Goal: Task Accomplishment & Management: Complete application form

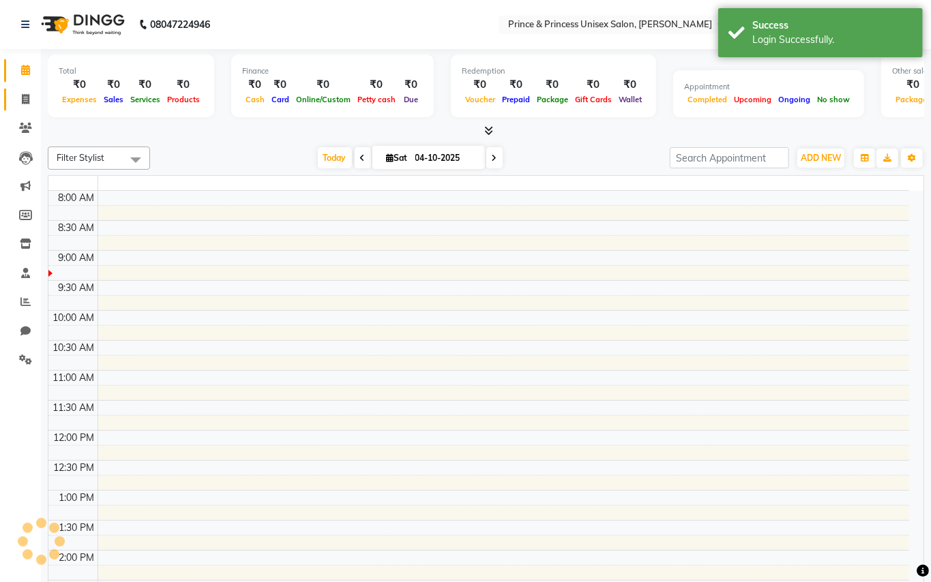
click at [20, 96] on span at bounding box center [26, 100] width 24 height 16
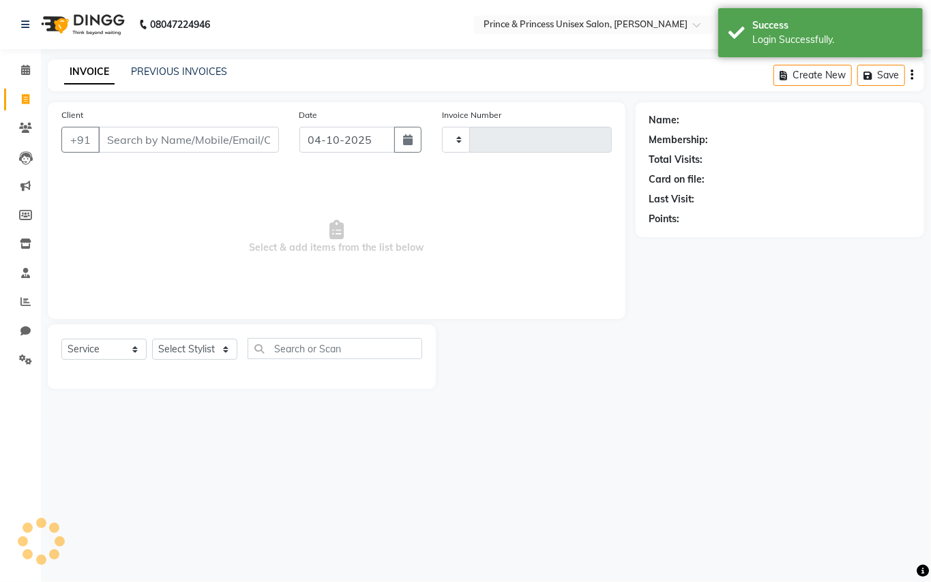
click at [27, 95] on icon at bounding box center [26, 99] width 8 height 10
click at [148, 70] on link "PREVIOUS INVOICES" at bounding box center [179, 71] width 96 height 12
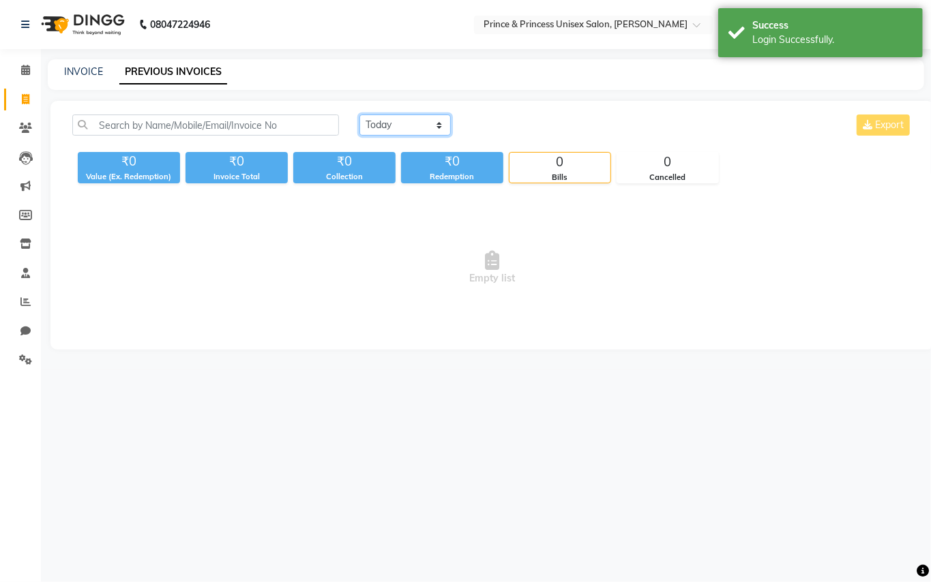
click at [372, 129] on select "Today Yesterday Custom Range" at bounding box center [404, 125] width 91 height 21
click at [383, 125] on select "Today Yesterday Custom Range" at bounding box center [404, 125] width 91 height 21
click at [385, 125] on select "Today Yesterday Custom Range" at bounding box center [404, 125] width 91 height 21
select select "yesterday"
click at [359, 115] on select "Today Yesterday Custom Range" at bounding box center [404, 125] width 91 height 21
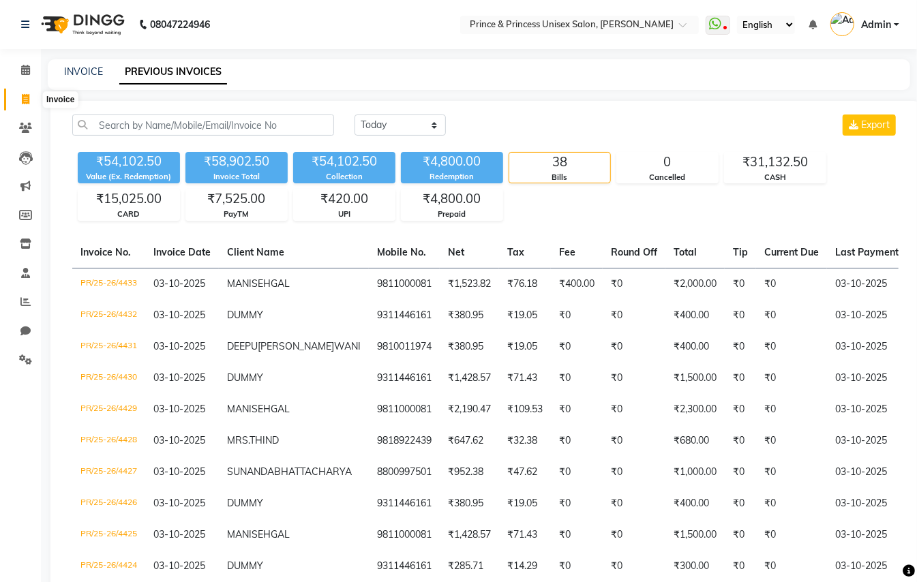
click at [25, 93] on span at bounding box center [26, 100] width 24 height 16
select select "service"
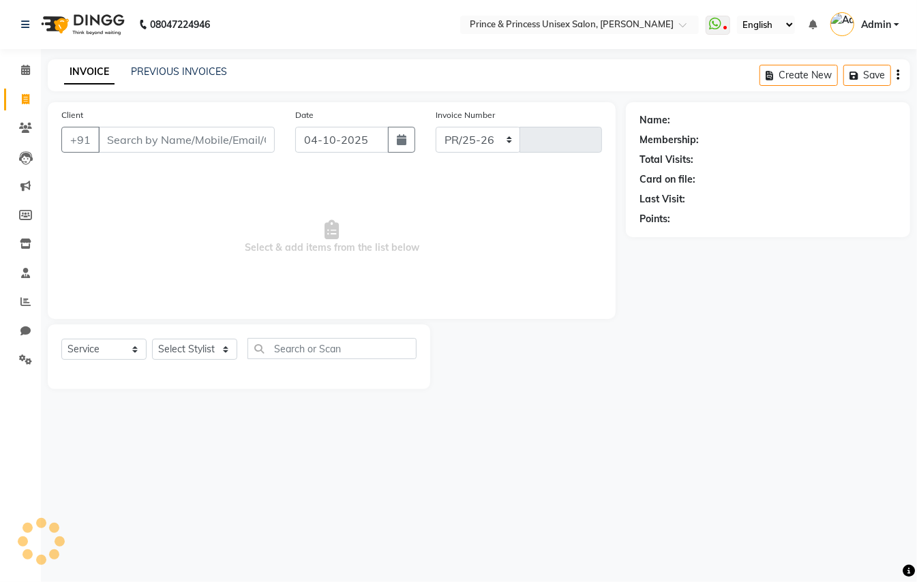
select select "3760"
type input "4434"
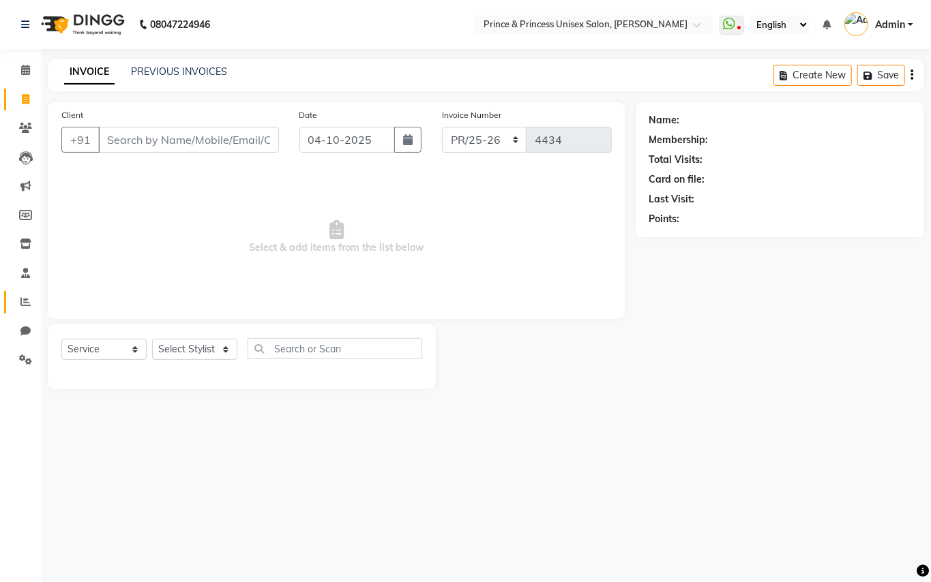
click at [8, 299] on link "Reports" at bounding box center [20, 302] width 33 height 23
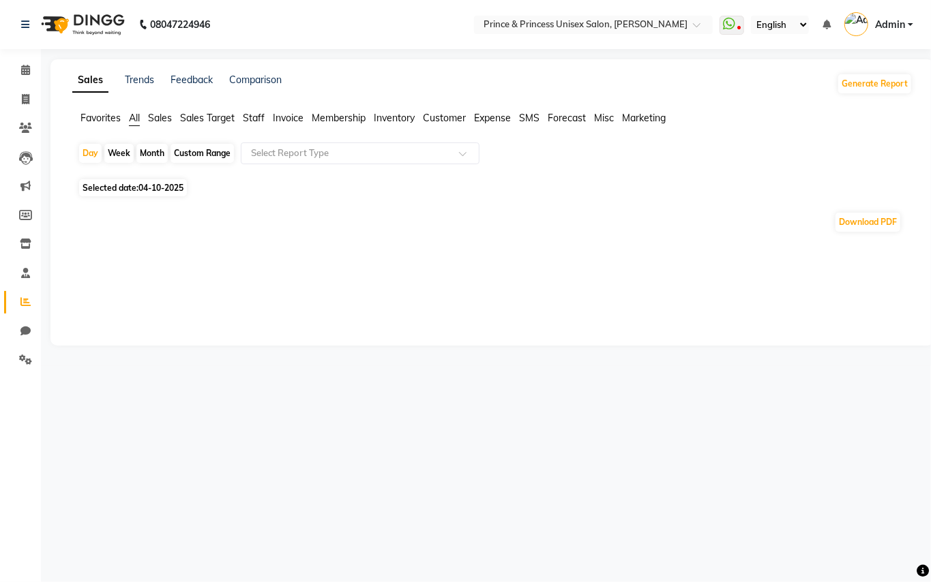
click at [14, 298] on span at bounding box center [26, 303] width 24 height 16
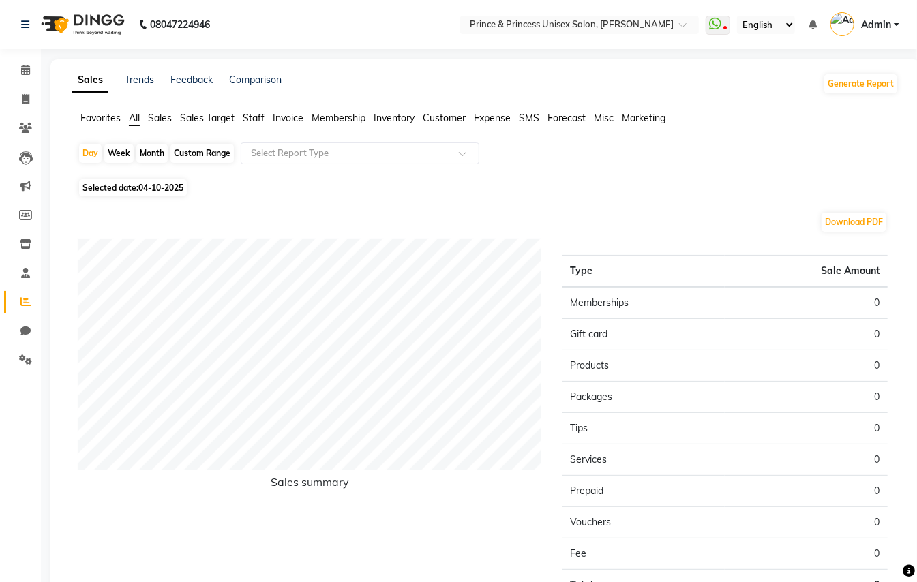
click at [254, 116] on span "Staff" at bounding box center [254, 118] width 22 height 12
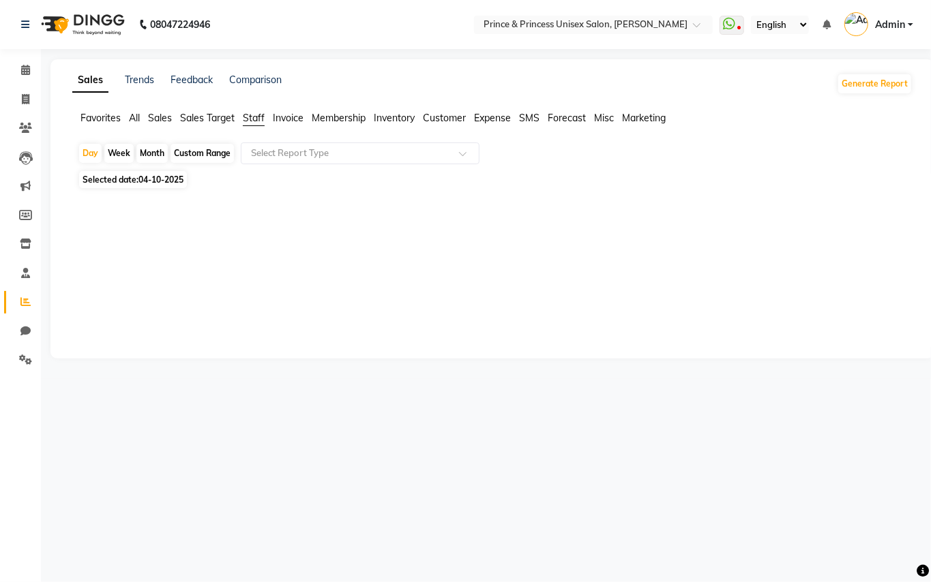
click at [149, 156] on div "Month" at bounding box center [151, 153] width 31 height 19
select select "10"
select select "2025"
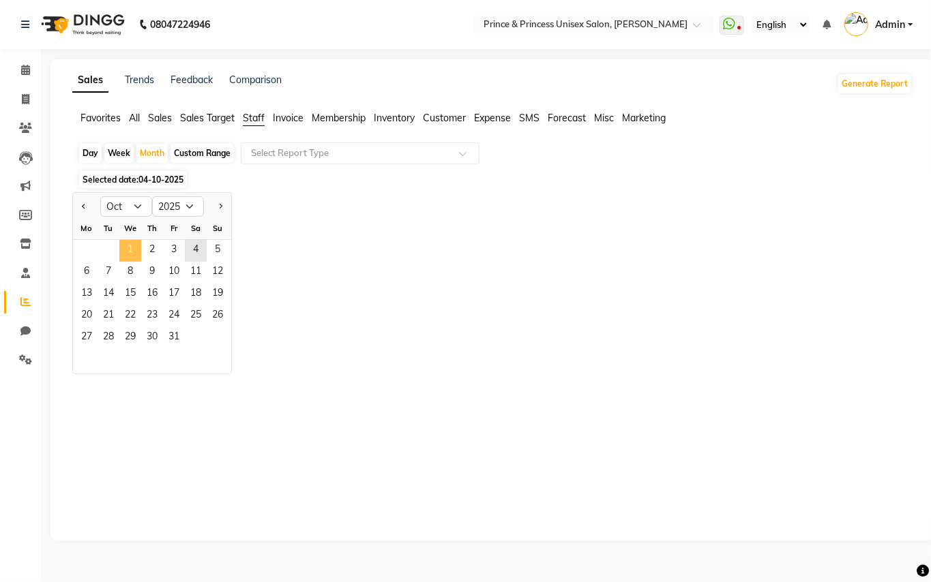
click at [135, 248] on span "1" at bounding box center [130, 251] width 22 height 22
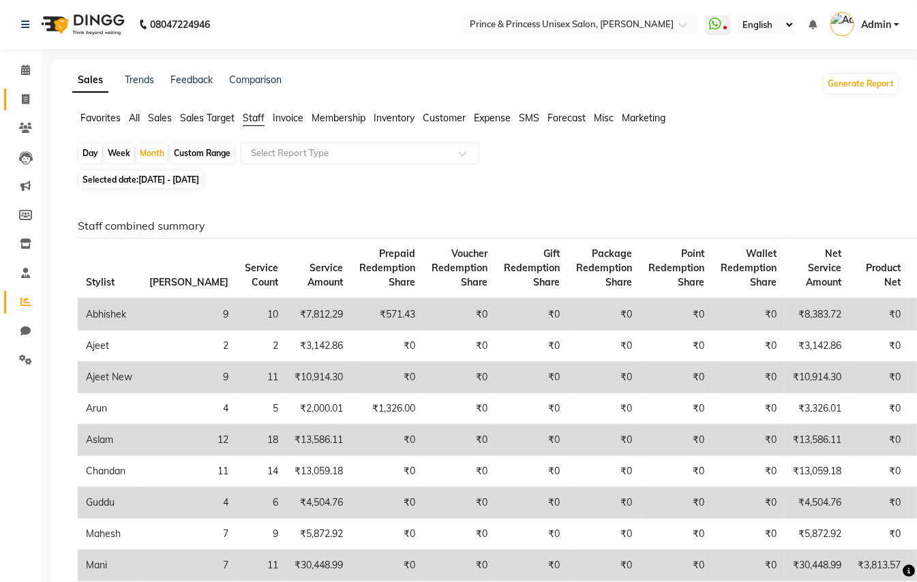
click at [25, 98] on icon at bounding box center [26, 99] width 8 height 10
select select "service"
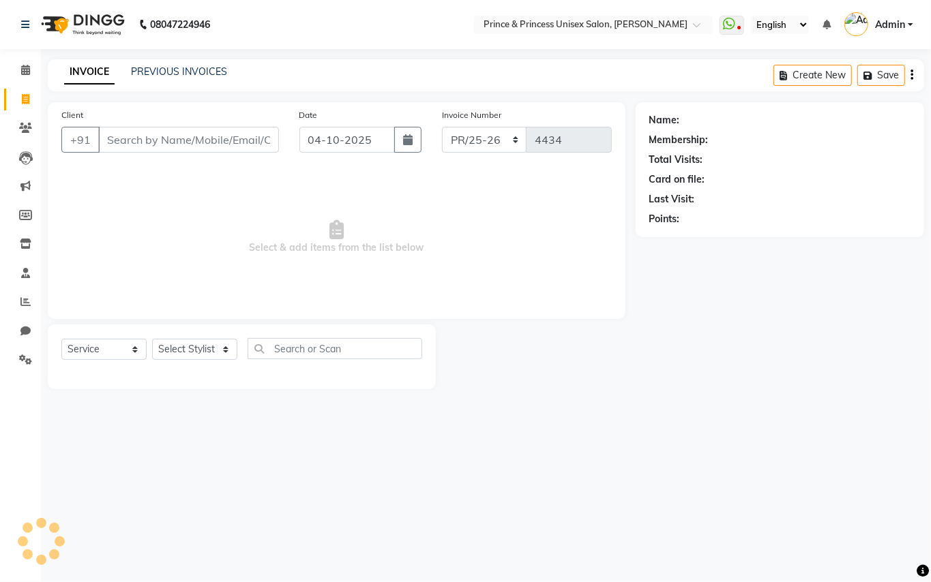
click at [203, 142] on input "Client" at bounding box center [188, 140] width 181 height 26
click at [164, 140] on input "Client" at bounding box center [188, 140] width 181 height 26
type input "9811000081"
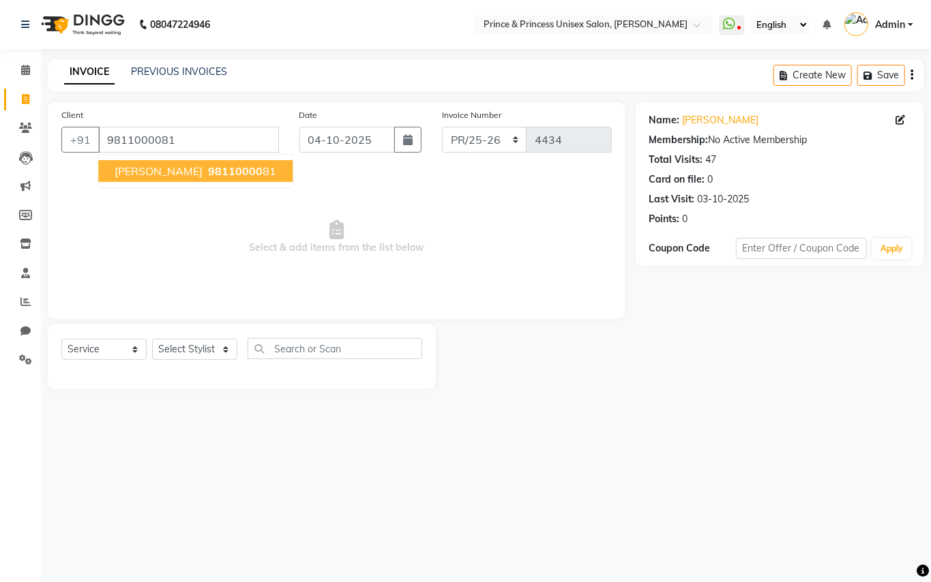
click at [191, 169] on button "MANI SEHGAL 98110000 81" at bounding box center [195, 171] width 194 height 22
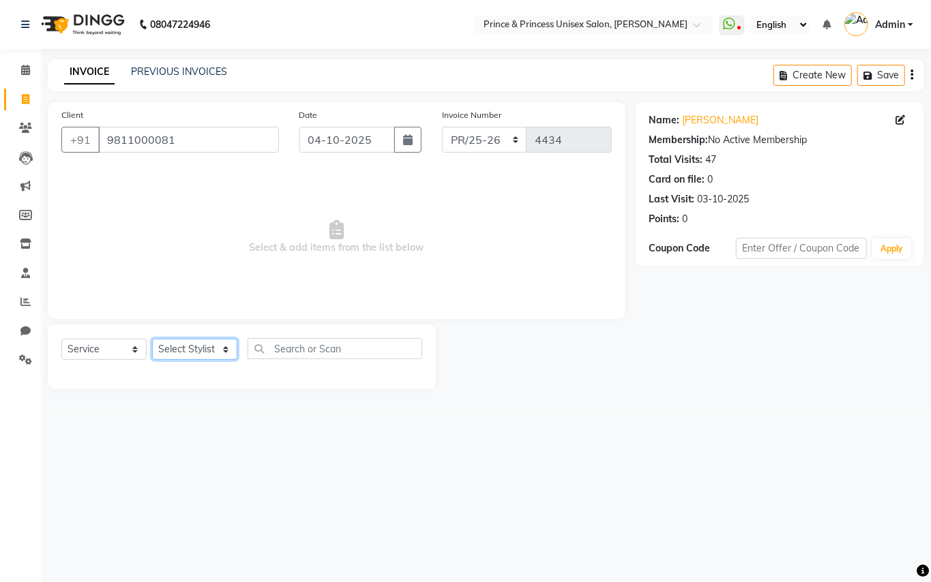
click at [194, 342] on select "Select Stylist ABHISHEK AJEET AJEET NEW ARUN ASLAM CHANDAN GUDDU MAHESH MANI ME…" at bounding box center [194, 349] width 85 height 21
select select "44027"
drag, startPoint x: 192, startPoint y: 346, endPoint x: 331, endPoint y: 349, distance: 139.8
click at [199, 348] on select "Select Stylist ABHISHEK AJEET AJEET NEW ARUN ASLAM CHANDAN GUDDU MAHESH MANI ME…" at bounding box center [194, 349] width 85 height 21
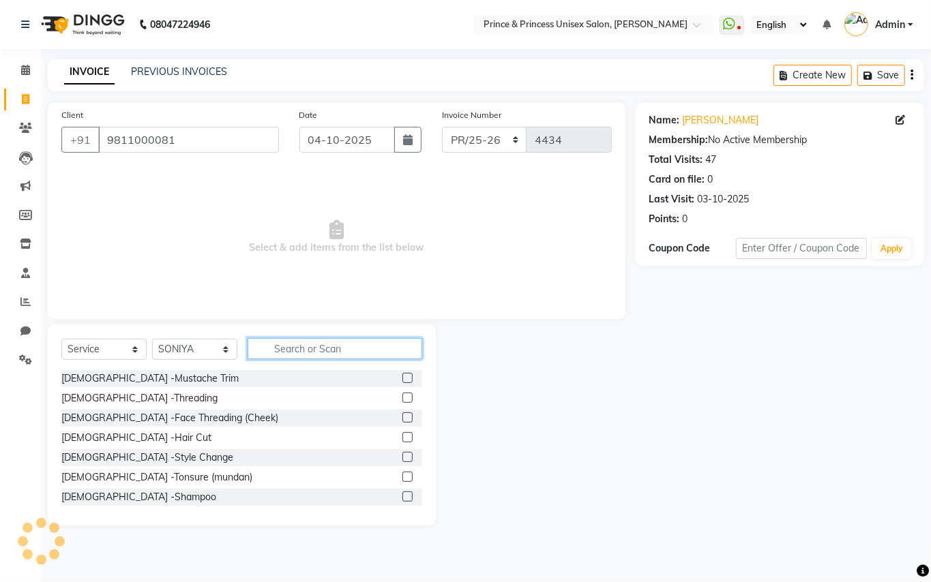
click at [331, 349] on input "text" at bounding box center [335, 348] width 175 height 21
drag, startPoint x: 331, startPoint y: 349, endPoint x: 338, endPoint y: 347, distance: 7.1
click at [338, 347] on input "text" at bounding box center [335, 348] width 175 height 21
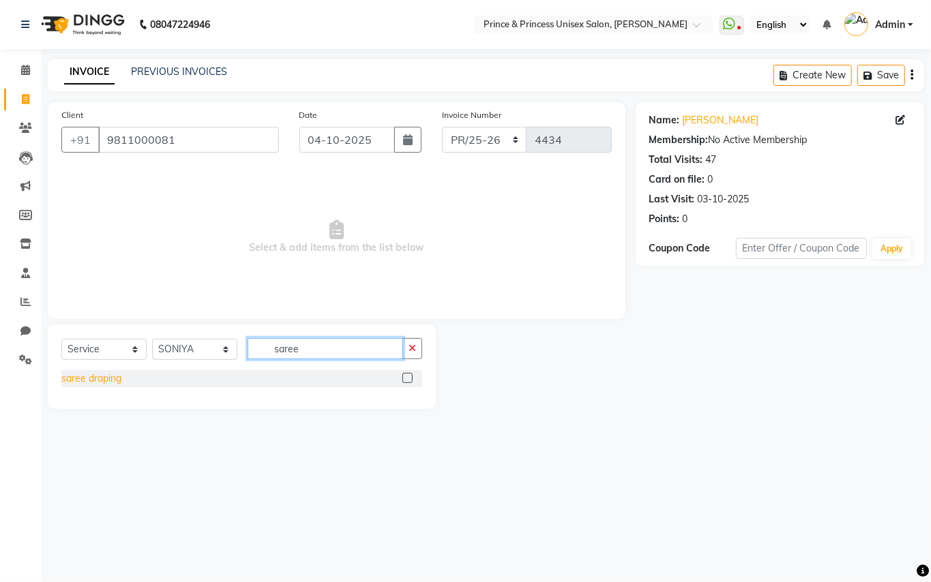
type input "saree"
click at [90, 380] on div "saree draping" at bounding box center [91, 379] width 60 height 14
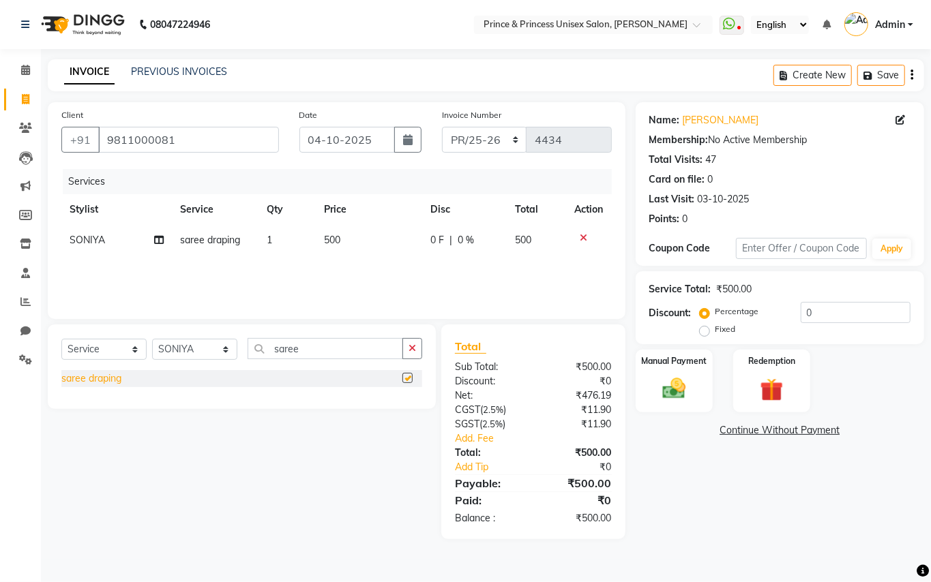
checkbox input "false"
drag, startPoint x: 300, startPoint y: 349, endPoint x: 70, endPoint y: 314, distance: 233.1
click at [149, 314] on div "Client +91 9811000081 Date 04-10-2025 Invoice Number PR/25-26 V/2025 V/2025-26 …" at bounding box center [337, 320] width 598 height 437
type input "iron"
click at [85, 376] on div "Iron-Curls" at bounding box center [83, 379] width 44 height 14
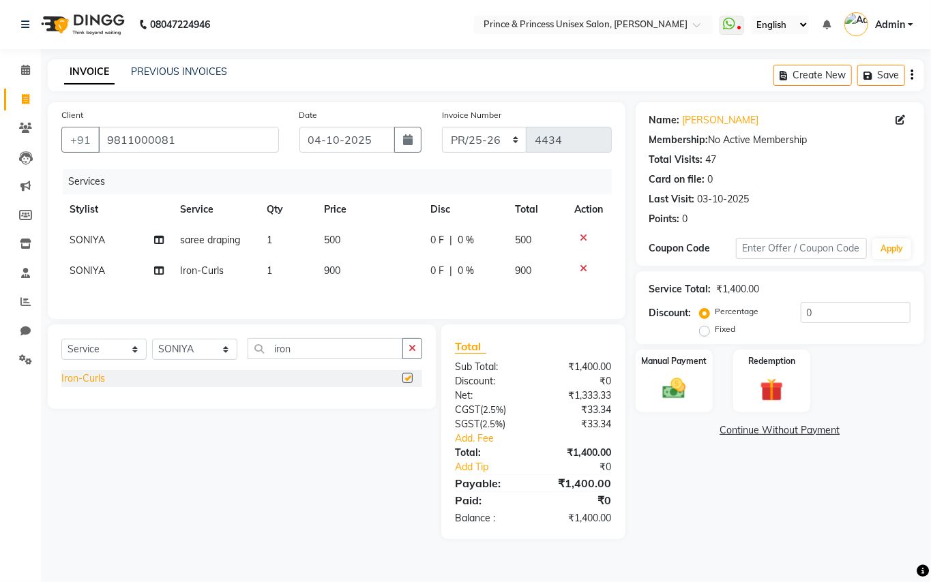
checkbox input "false"
click at [337, 238] on span "500" at bounding box center [332, 240] width 16 height 12
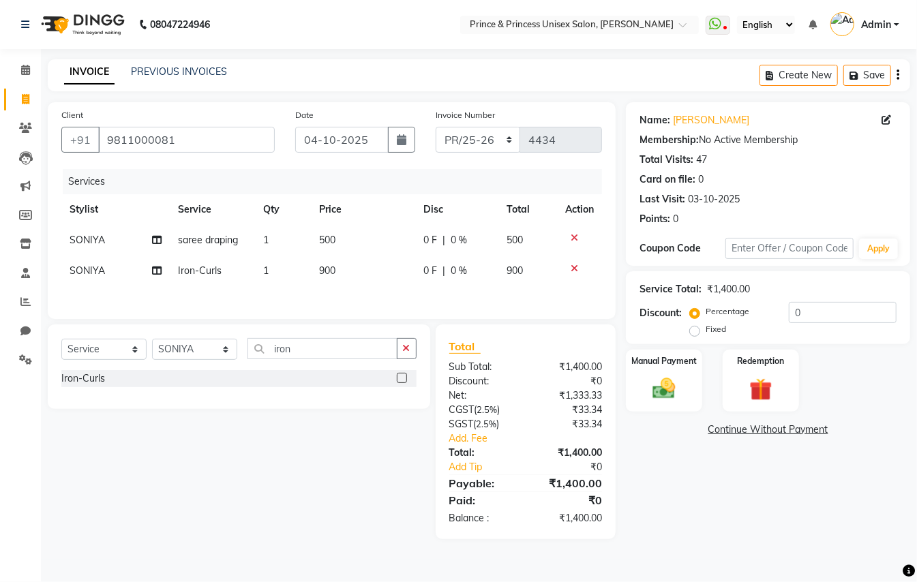
select select "44027"
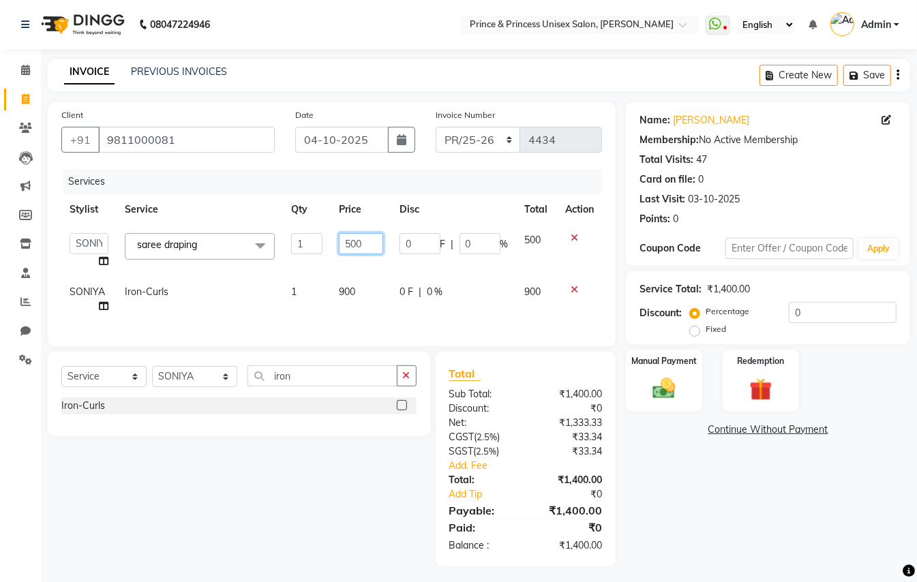
click at [372, 243] on input "500" at bounding box center [361, 243] width 44 height 21
type input "600"
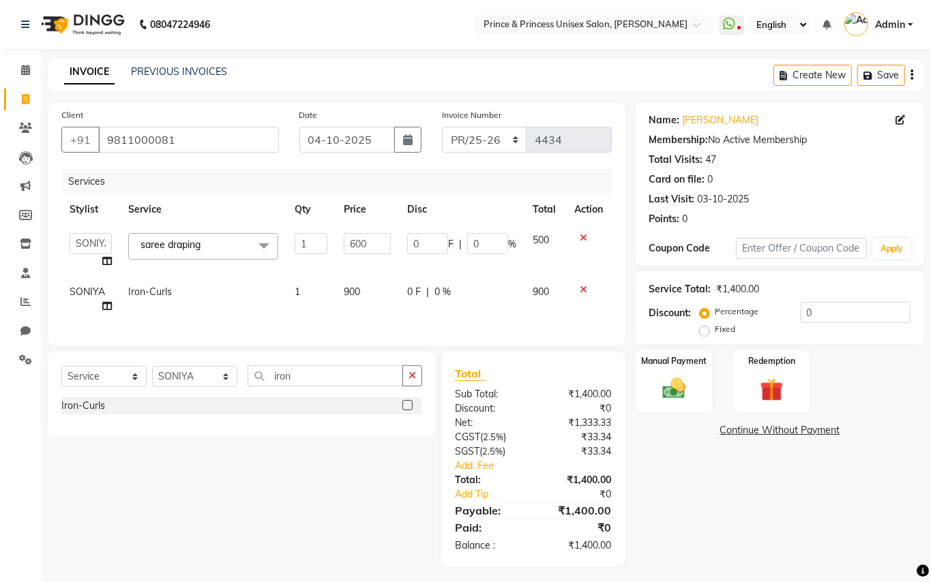
click at [345, 297] on div "Services Stylist Service Qty Price Disc Total Action ABHISHEK AJEET AJEET NEW A…" at bounding box center [336, 251] width 550 height 164
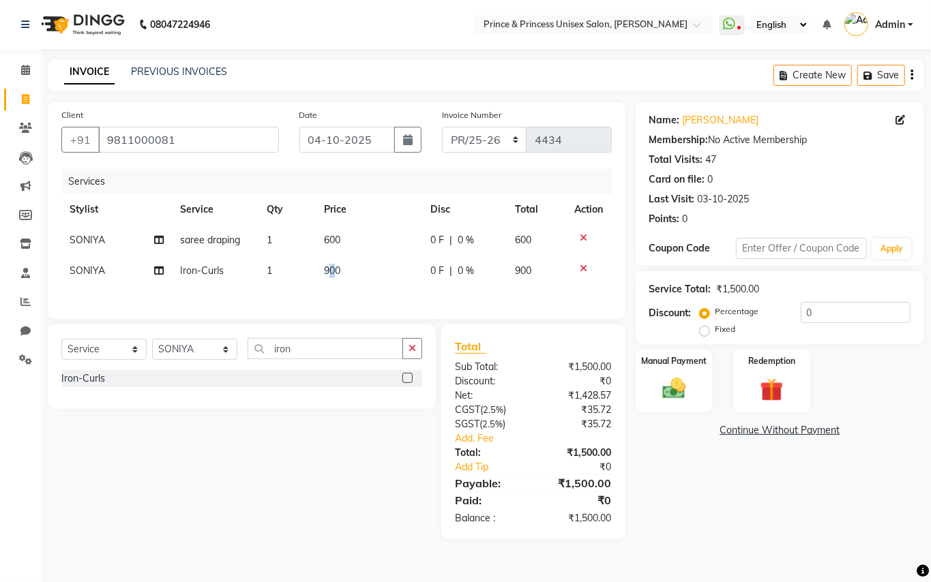
click at [329, 265] on span "900" at bounding box center [332, 271] width 16 height 12
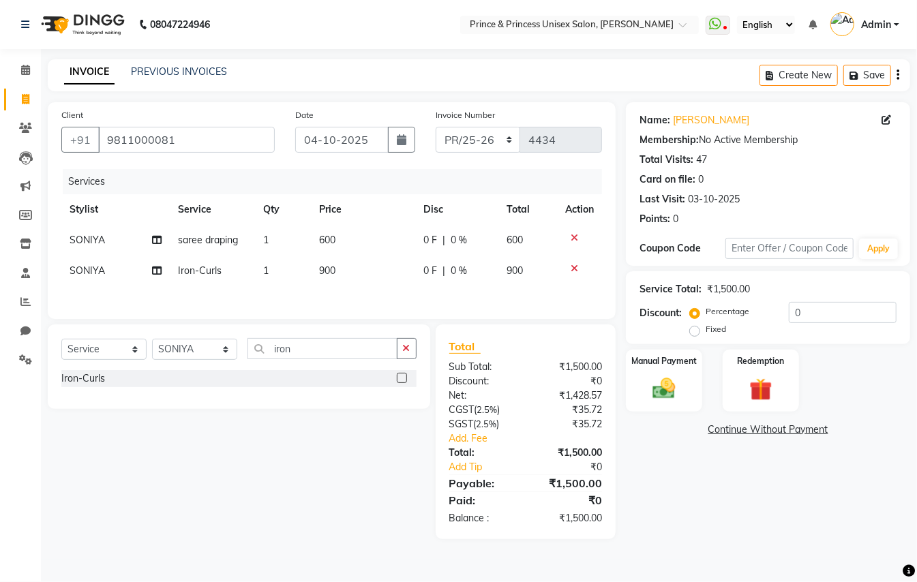
select select "44027"
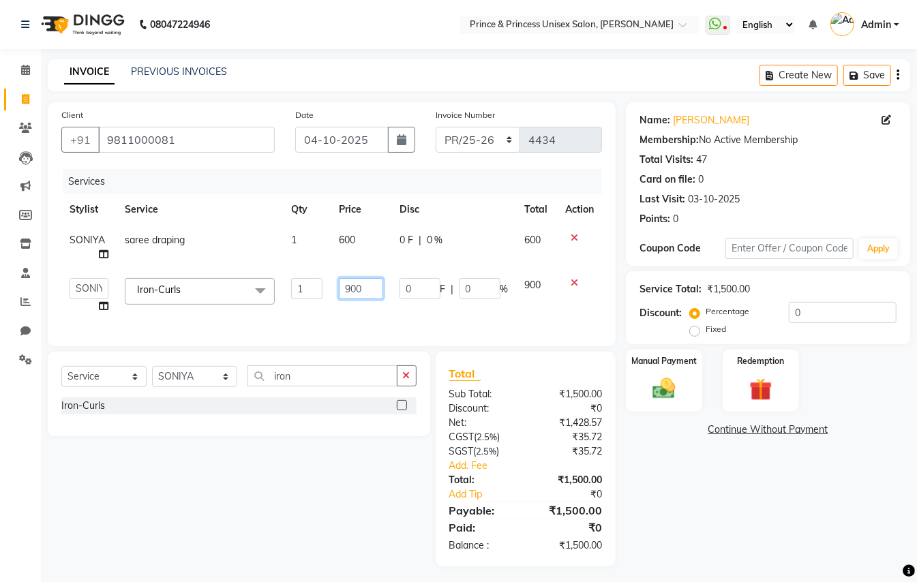
drag, startPoint x: 370, startPoint y: 284, endPoint x: 351, endPoint y: 287, distance: 19.4
click at [356, 287] on input "900" at bounding box center [361, 288] width 44 height 21
type input "1000"
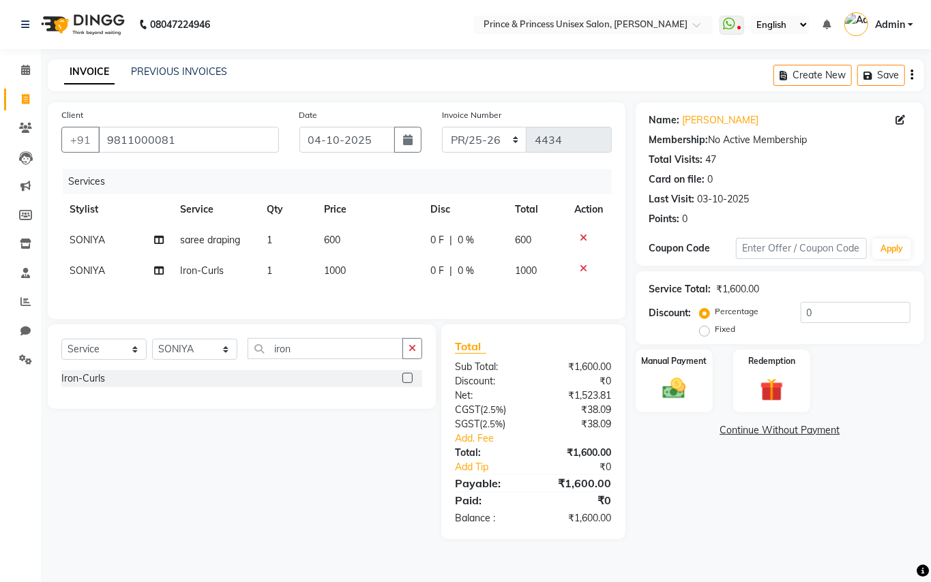
click at [382, 319] on div "Client +91 9811000081 Date 04-10-2025 Invoice Number PR/25-26 V/2025 V/2025-26 …" at bounding box center [337, 210] width 578 height 217
drag, startPoint x: 314, startPoint y: 358, endPoint x: 200, endPoint y: 327, distance: 117.9
click at [205, 336] on div "Select Service Product Membership Package Voucher Prepaid Gift Card Select Styl…" at bounding box center [242, 367] width 388 height 85
type input "blow"
click at [77, 386] on div "Blow Dry" at bounding box center [81, 379] width 40 height 14
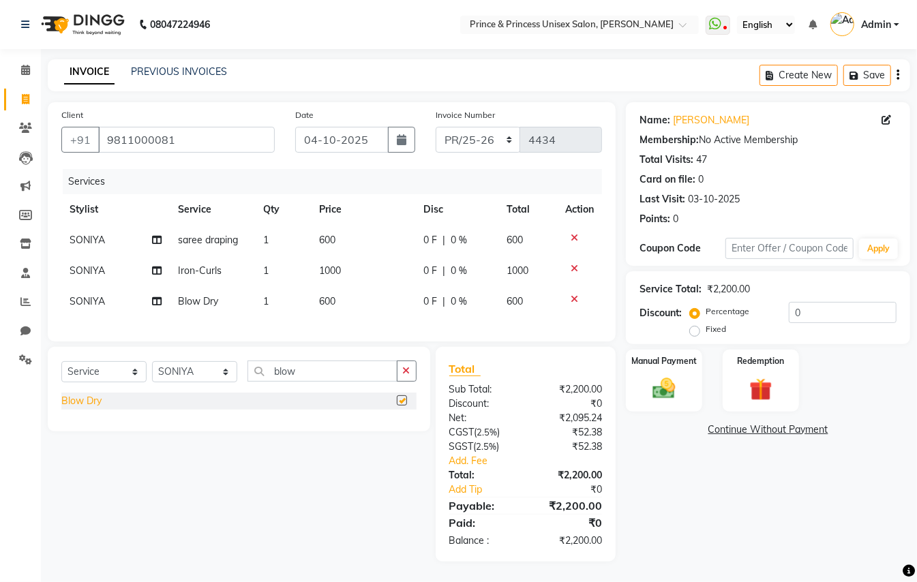
checkbox input "false"
click at [333, 301] on span "600" at bounding box center [328, 301] width 16 height 12
select select "44027"
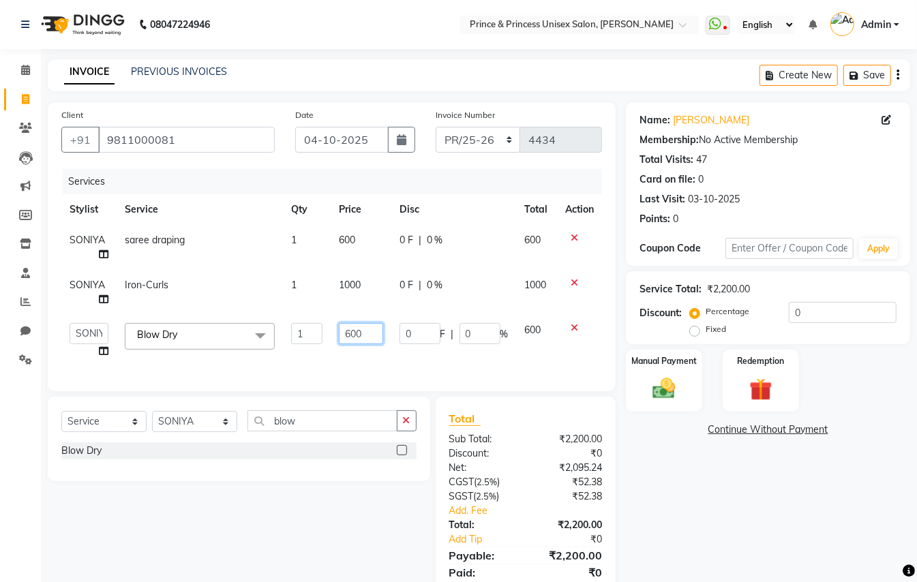
click at [367, 337] on input "600" at bounding box center [361, 333] width 44 height 21
type input "700"
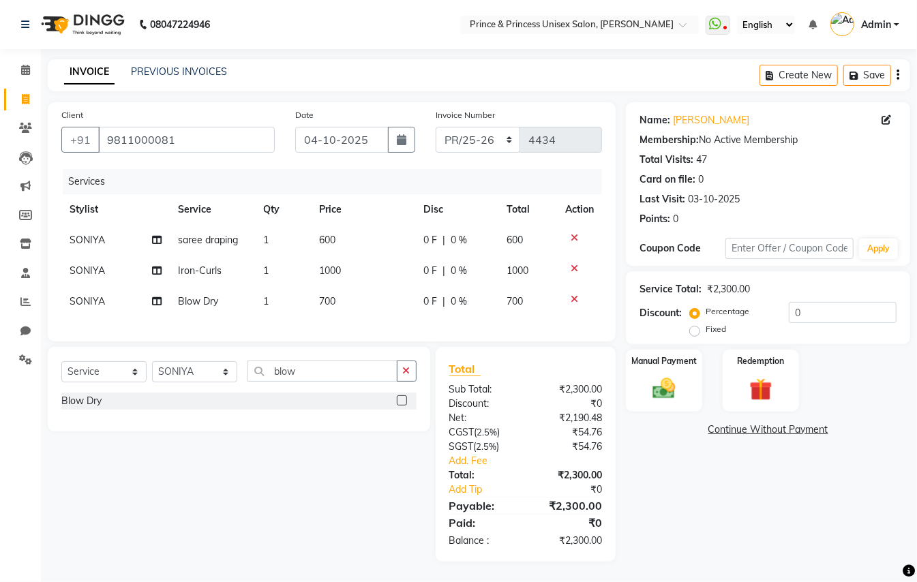
click at [371, 355] on div "Client +91 9811000081 Date 04-10-2025 Invoice Number PR/25-26 V/2025 V/2025-26 …" at bounding box center [332, 332] width 588 height 460
click at [671, 399] on img at bounding box center [664, 388] width 38 height 27
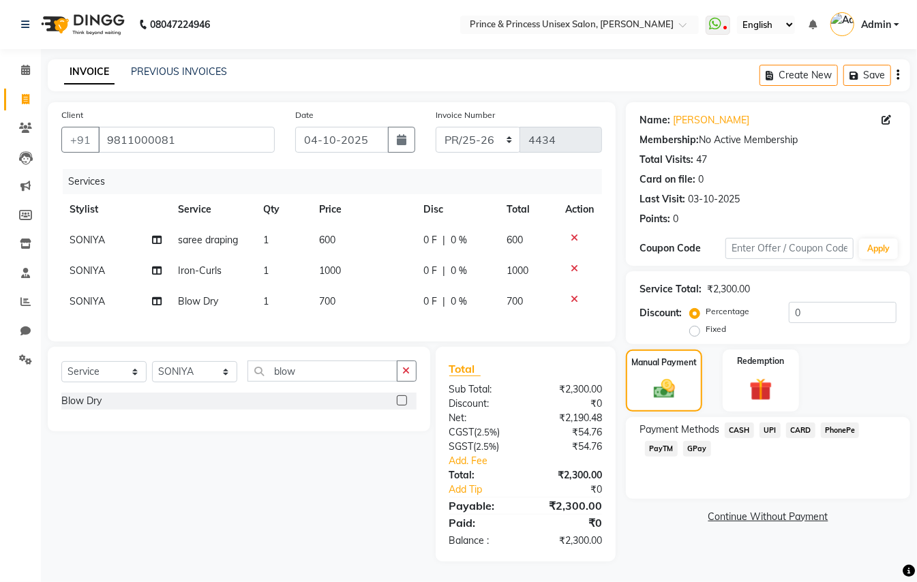
click at [658, 446] on span "PayTM" at bounding box center [661, 449] width 33 height 16
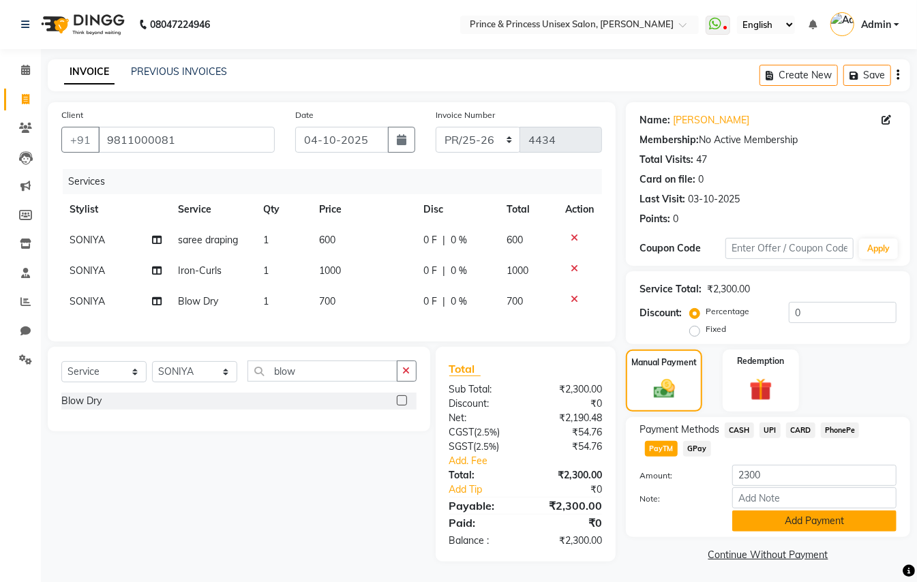
click at [756, 524] on button "Add Payment" at bounding box center [814, 521] width 164 height 21
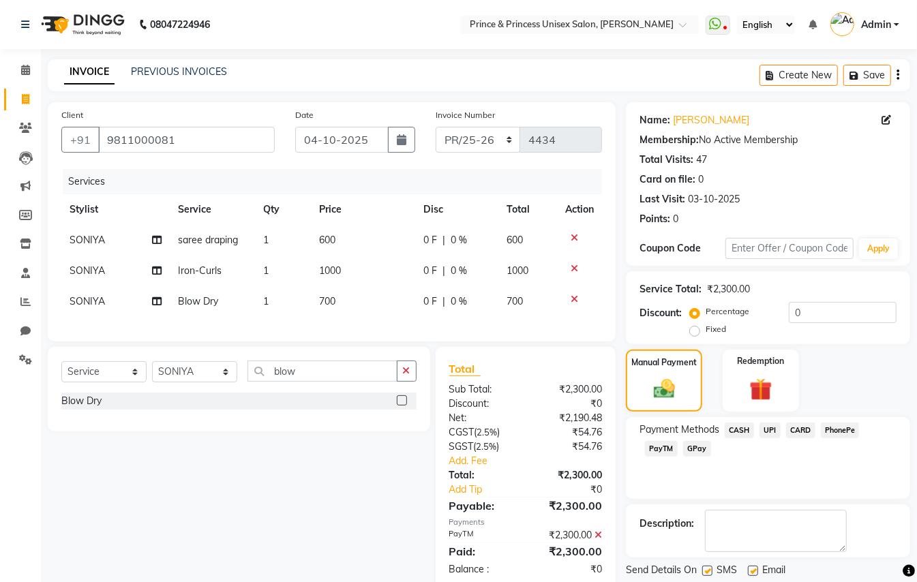
scroll to position [42, 0]
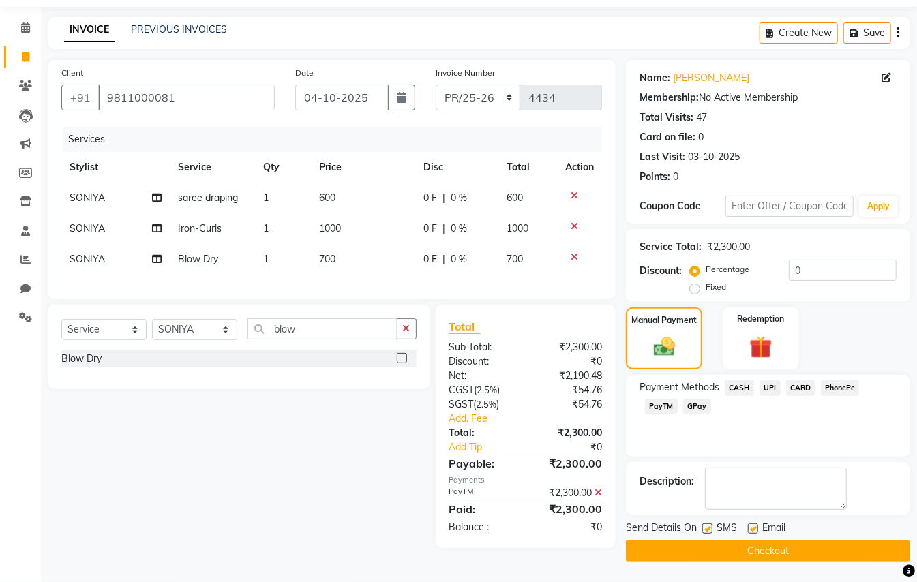
click at [790, 546] on button "Checkout" at bounding box center [768, 551] width 284 height 21
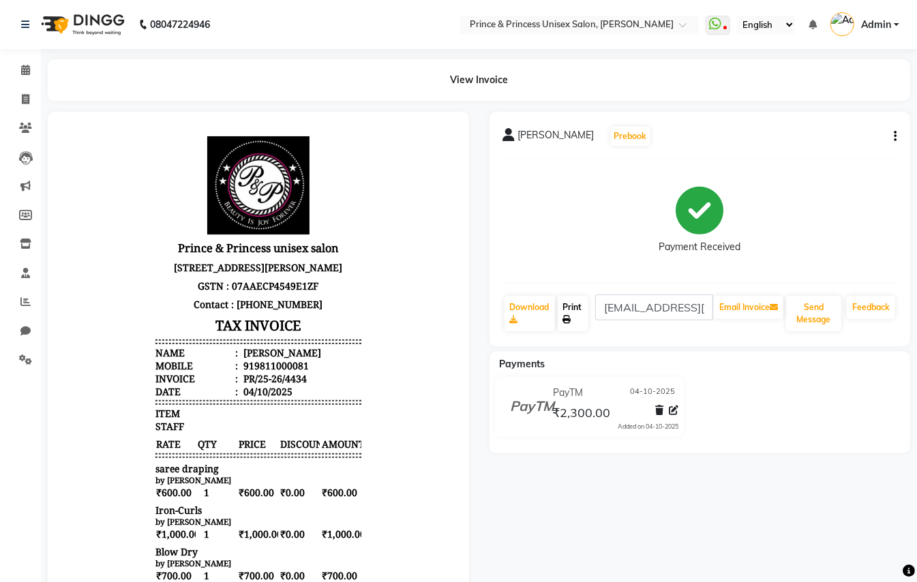
click at [573, 309] on link "Print" at bounding box center [573, 313] width 31 height 35
click at [22, 99] on icon at bounding box center [26, 99] width 8 height 10
select select "service"
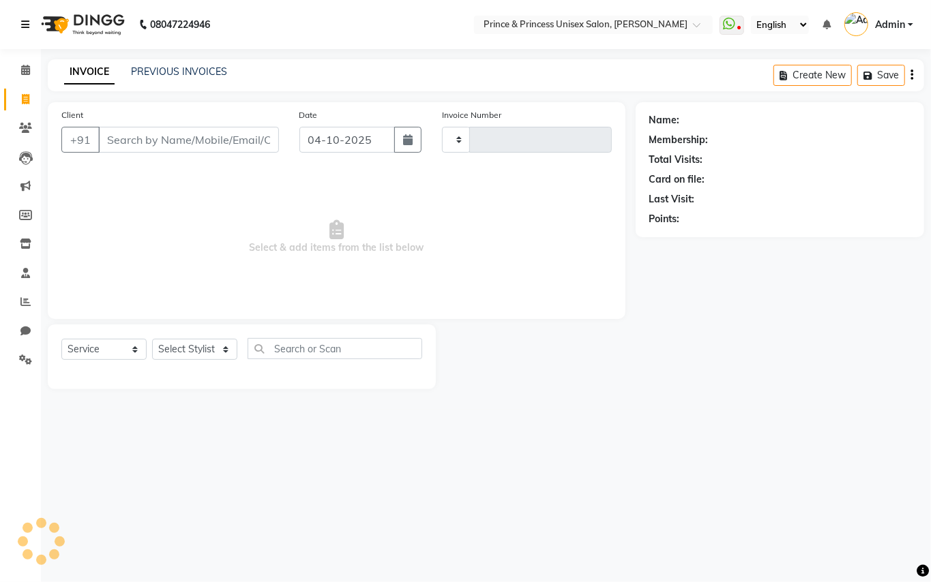
type input "4435"
select select "3760"
click at [197, 69] on link "PREVIOUS INVOICES" at bounding box center [179, 71] width 96 height 12
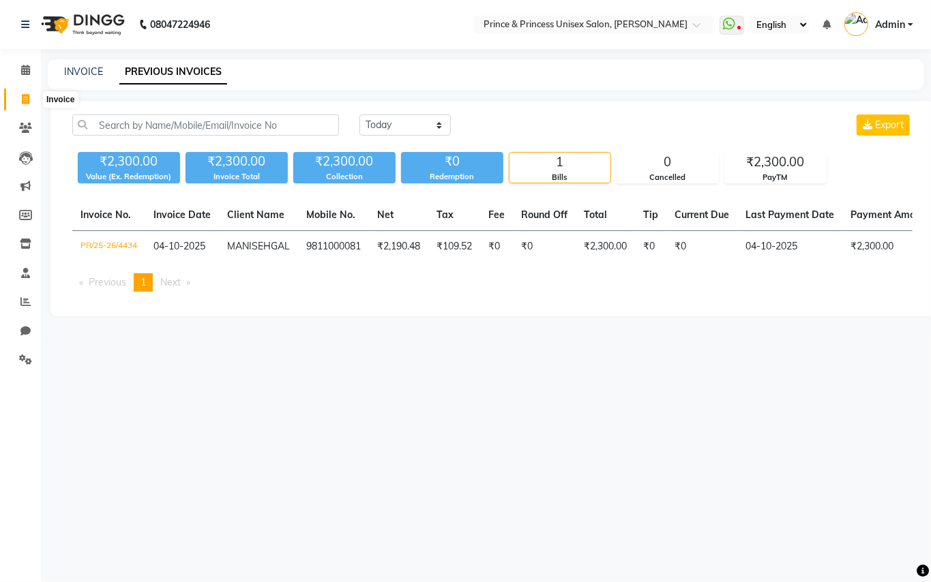
click at [25, 97] on icon at bounding box center [26, 99] width 8 height 10
select select "service"
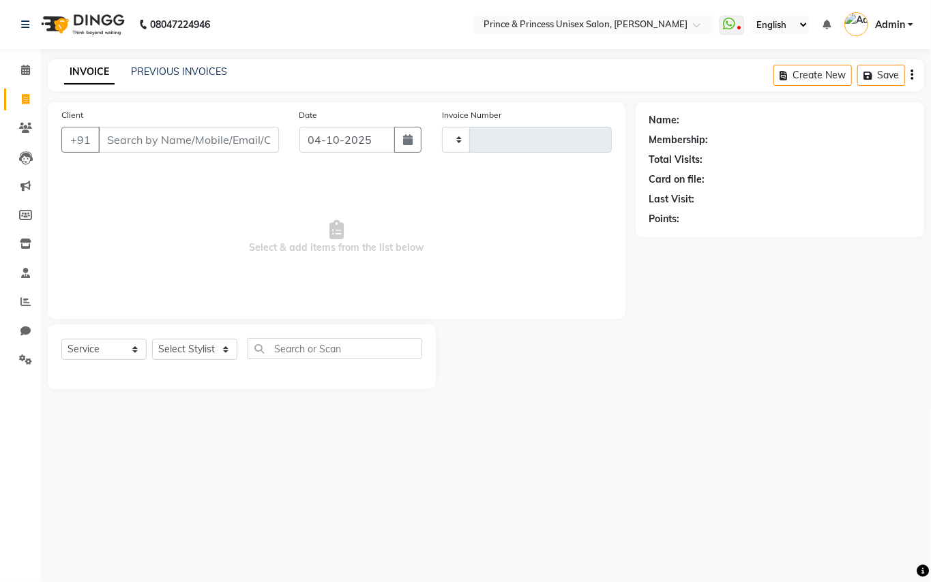
type input "4435"
select select "3760"
click at [25, 299] on icon at bounding box center [25, 302] width 10 height 10
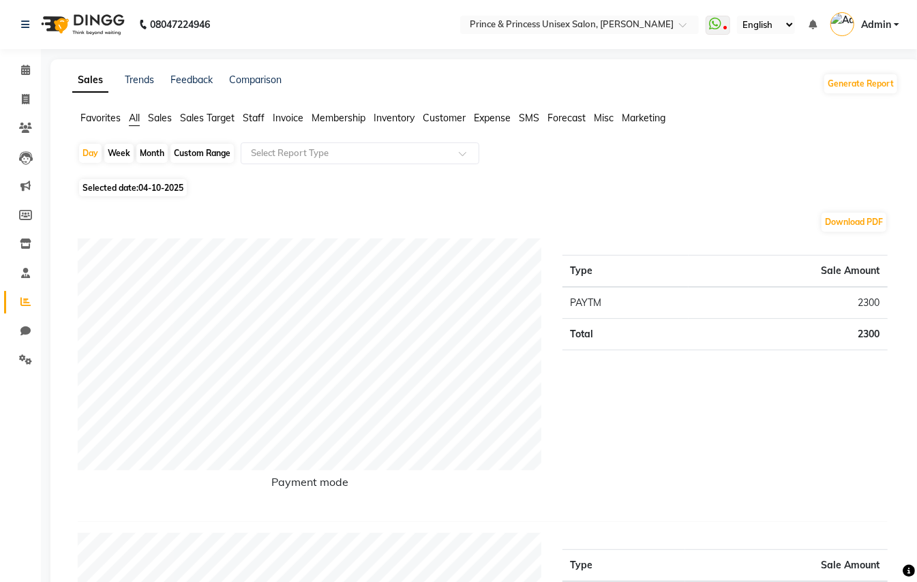
click at [257, 113] on span "Staff" at bounding box center [254, 118] width 22 height 12
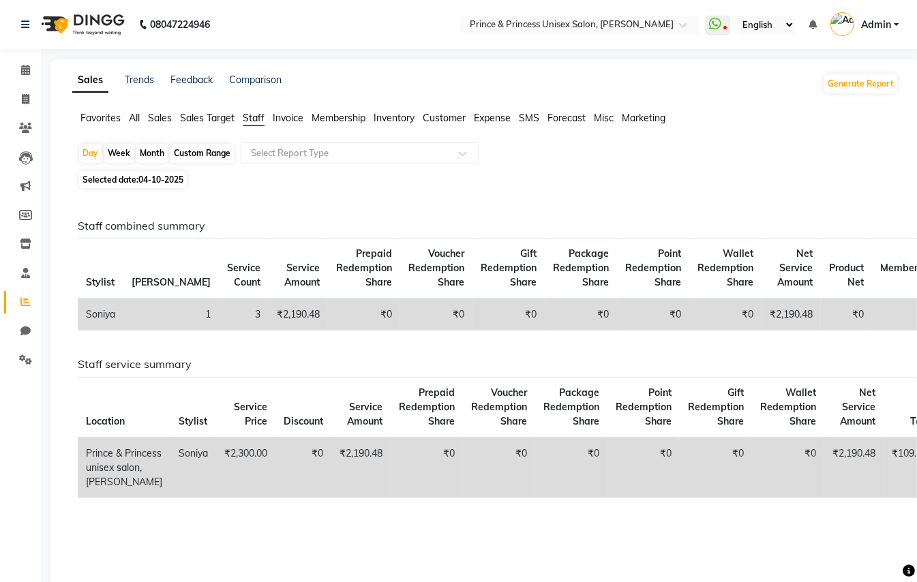
click at [194, 150] on div "Custom Range" at bounding box center [201, 153] width 63 height 19
select select "10"
select select "2025"
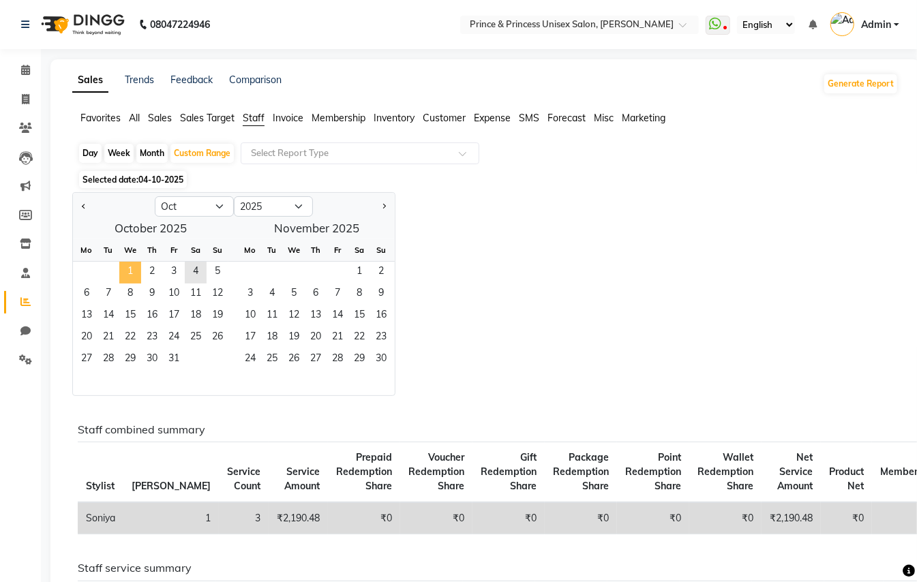
click at [128, 275] on span "1" at bounding box center [130, 273] width 22 height 22
click at [194, 273] on span "4" at bounding box center [196, 273] width 22 height 22
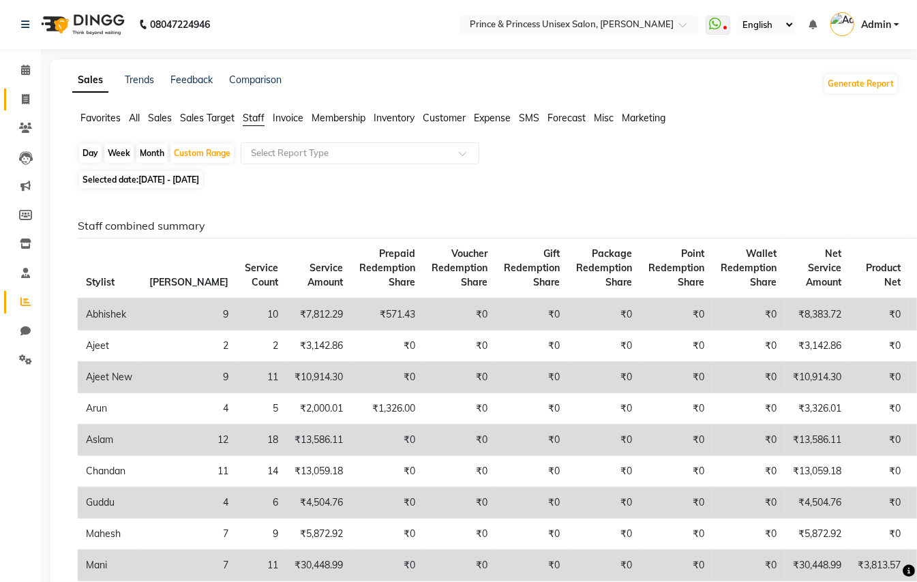
click at [25, 110] on link "Invoice" at bounding box center [20, 100] width 33 height 23
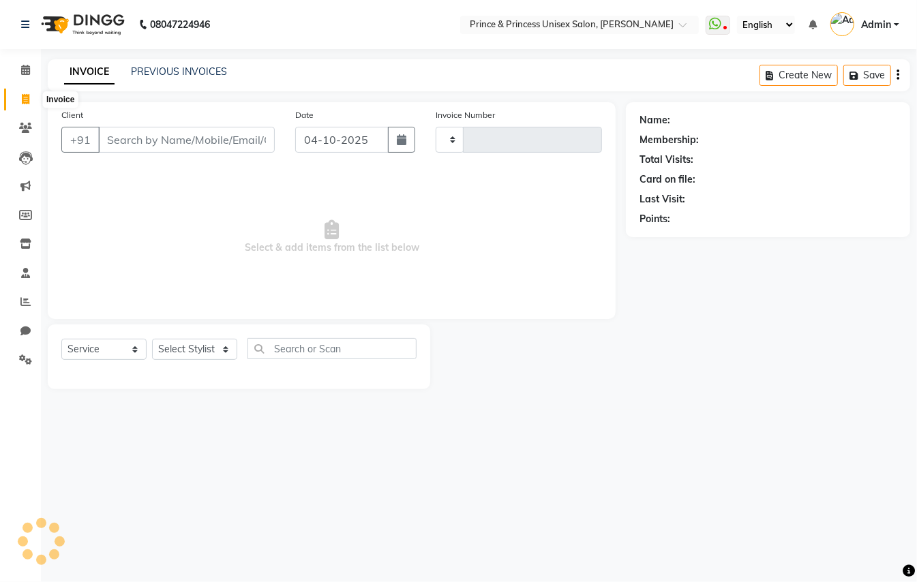
click at [23, 100] on icon at bounding box center [26, 99] width 8 height 10
select select "service"
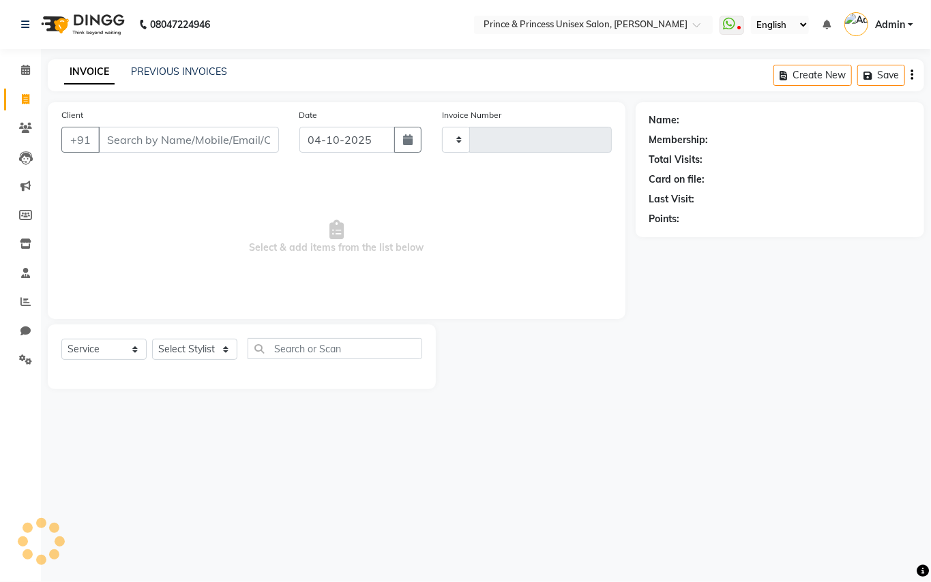
type input "4435"
select select "3760"
click at [184, 71] on link "PREVIOUS INVOICES" at bounding box center [179, 71] width 96 height 12
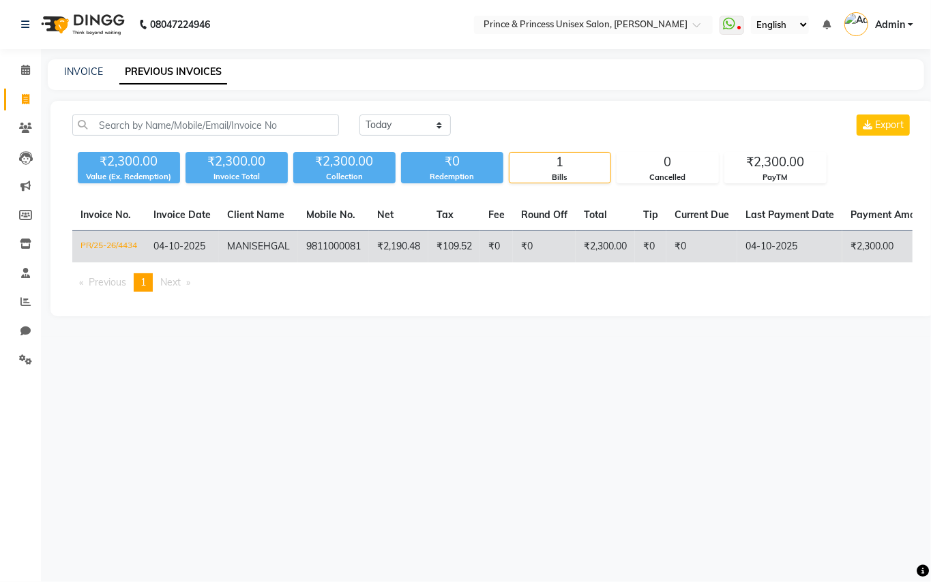
click at [416, 239] on td "₹2,190.48" at bounding box center [398, 247] width 59 height 32
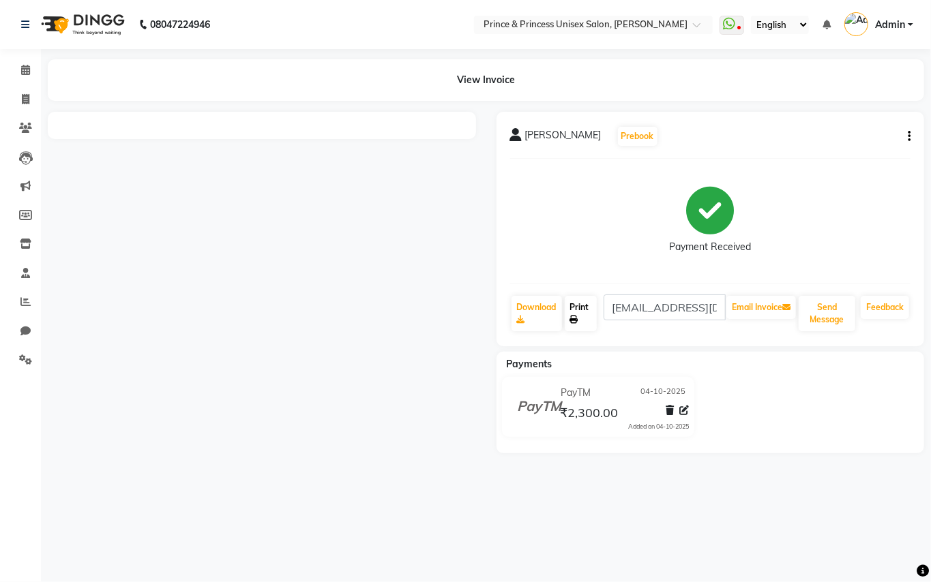
click at [580, 315] on link "Print" at bounding box center [581, 313] width 32 height 35
click at [591, 311] on link "Print" at bounding box center [581, 313] width 32 height 35
click at [25, 97] on icon at bounding box center [26, 99] width 8 height 10
select select "service"
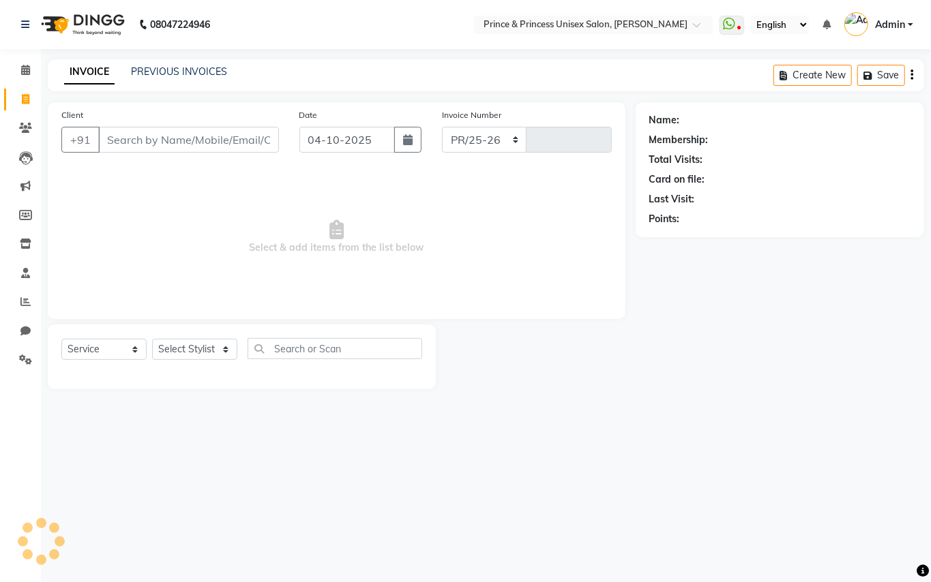
select select "3760"
type input "4435"
click at [169, 66] on link "PREVIOUS INVOICES" at bounding box center [179, 71] width 96 height 12
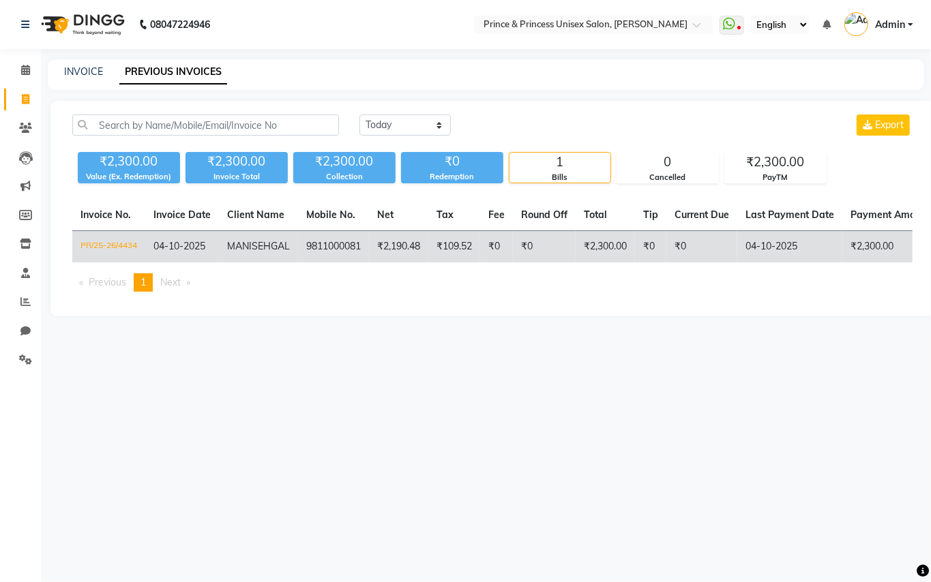
click at [341, 241] on td "9811000081" at bounding box center [333, 247] width 71 height 32
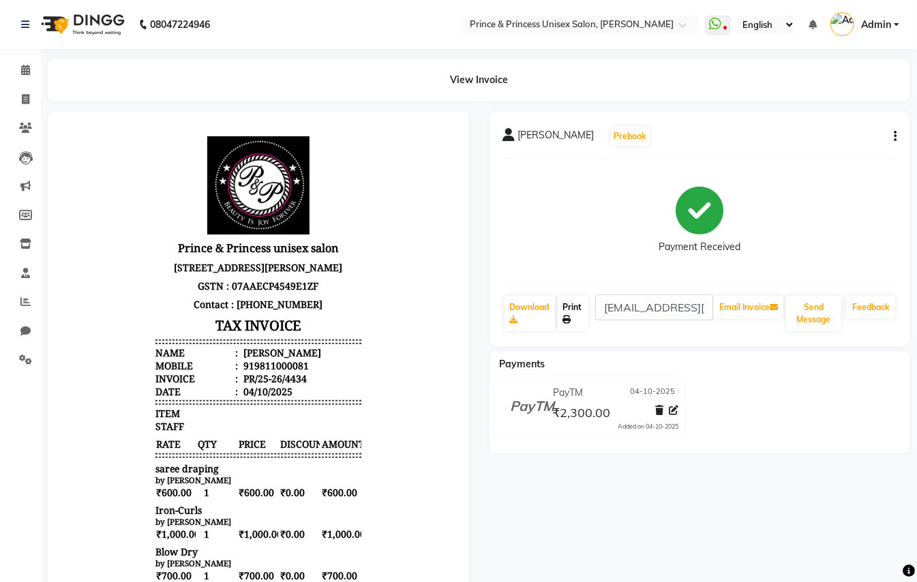
click at [573, 314] on link "Print" at bounding box center [573, 313] width 31 height 35
click at [19, 100] on span at bounding box center [26, 100] width 24 height 16
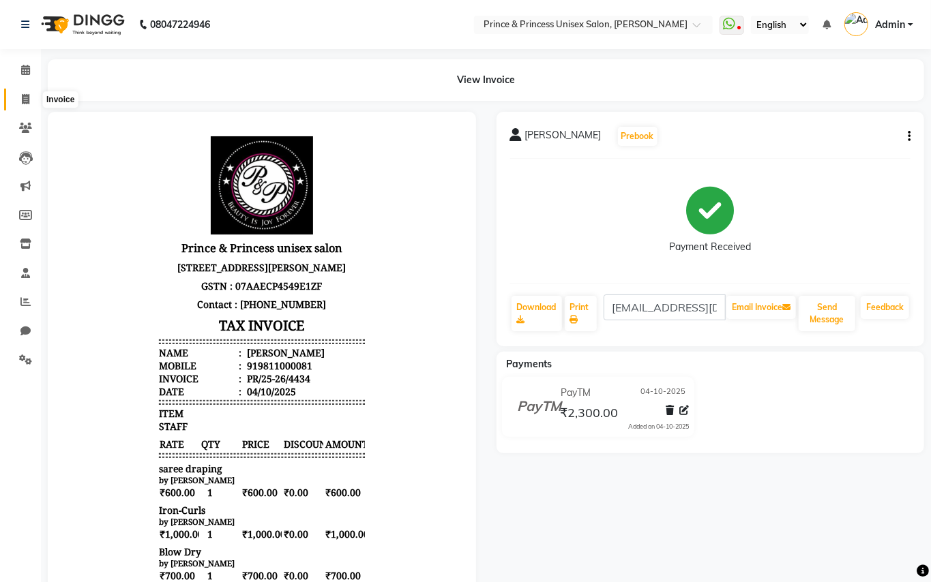
select select "service"
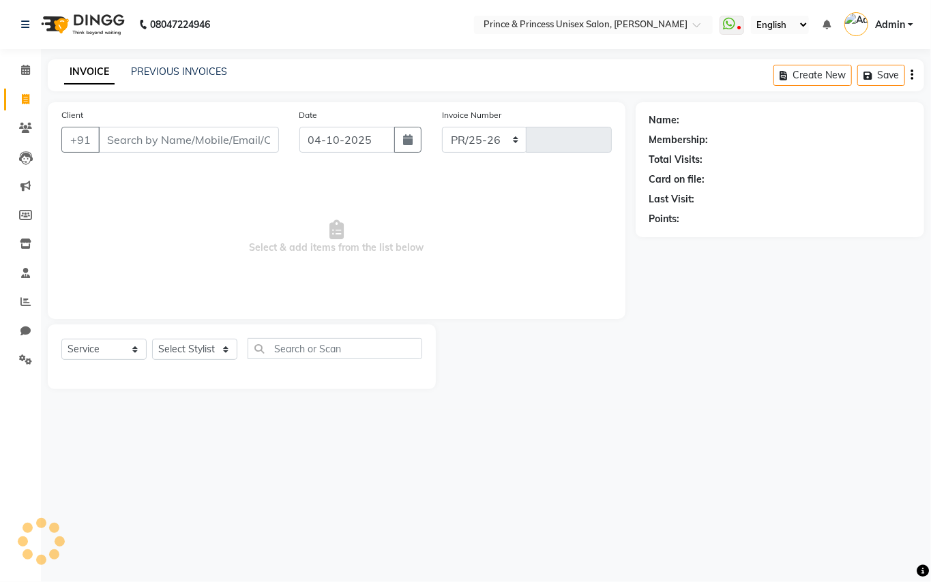
select select "3760"
type input "4435"
click at [186, 74] on link "PREVIOUS INVOICES" at bounding box center [179, 71] width 96 height 12
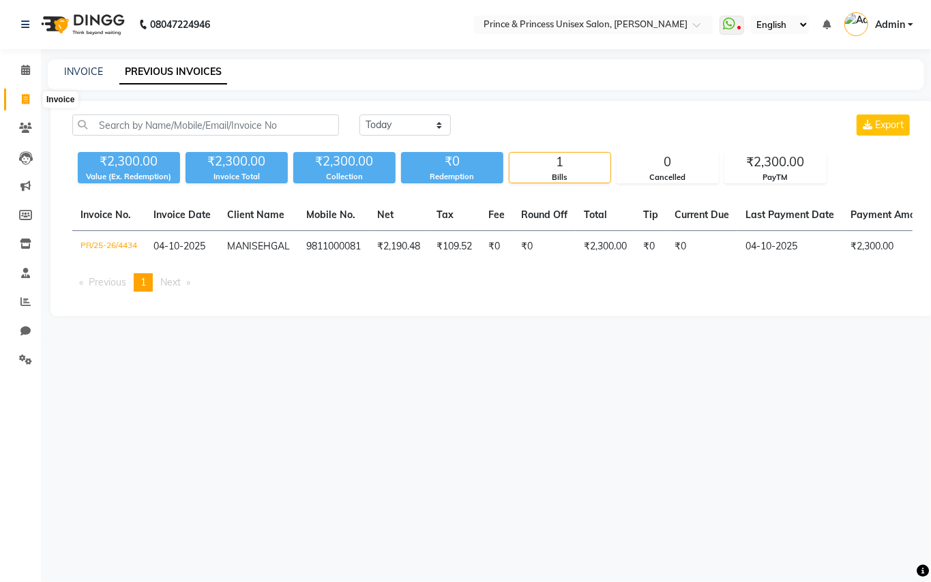
click at [25, 99] on icon at bounding box center [26, 99] width 8 height 10
select select "service"
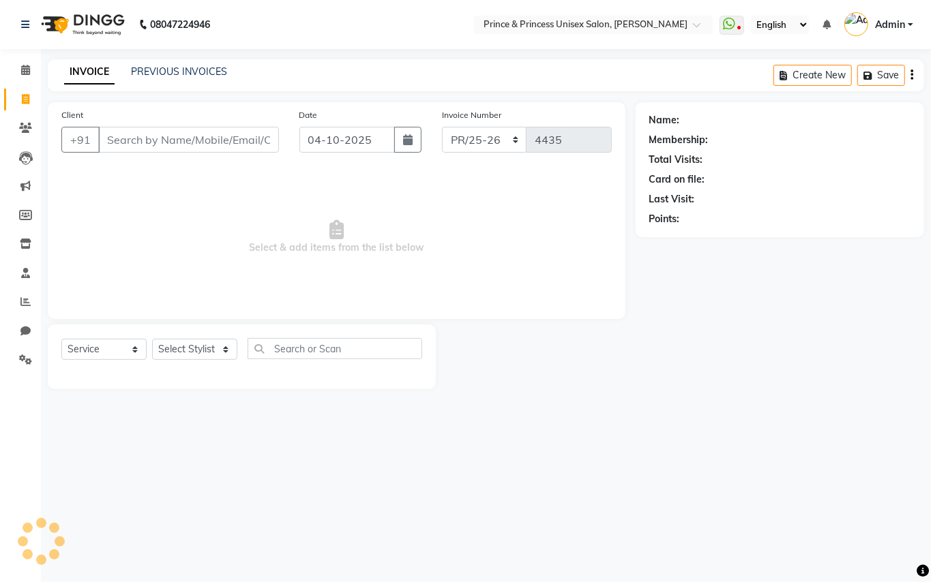
click at [735, 393] on main "INVOICE PREVIOUS INVOICES Create New Save Client +91 Date 04-10-2025 Invoice Nu…" at bounding box center [486, 234] width 890 height 351
click at [203, 348] on select "Select Stylist ABHISHEK AJEET AJEET NEW ARUN ASLAM CHANDAN GUDDU MAHESH MANI ME…" at bounding box center [194, 349] width 85 height 21
select select "44027"
click at [319, 355] on input "text" at bounding box center [335, 348] width 175 height 21
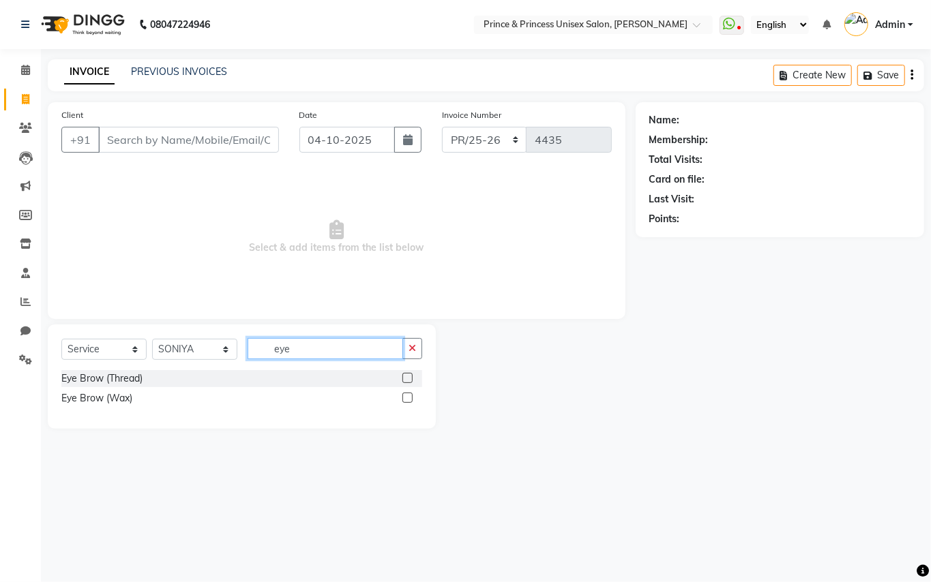
type input "eye"
click at [407, 377] on label at bounding box center [407, 378] width 10 height 10
click at [407, 377] on input "checkbox" at bounding box center [406, 378] width 9 height 9
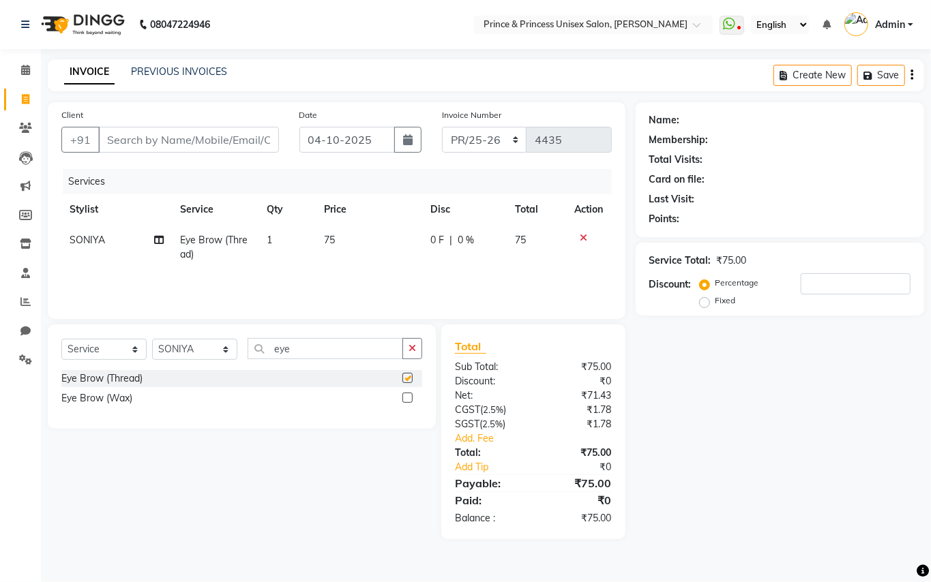
checkbox input "false"
click at [350, 238] on td "75" at bounding box center [369, 247] width 107 height 45
select select "44027"
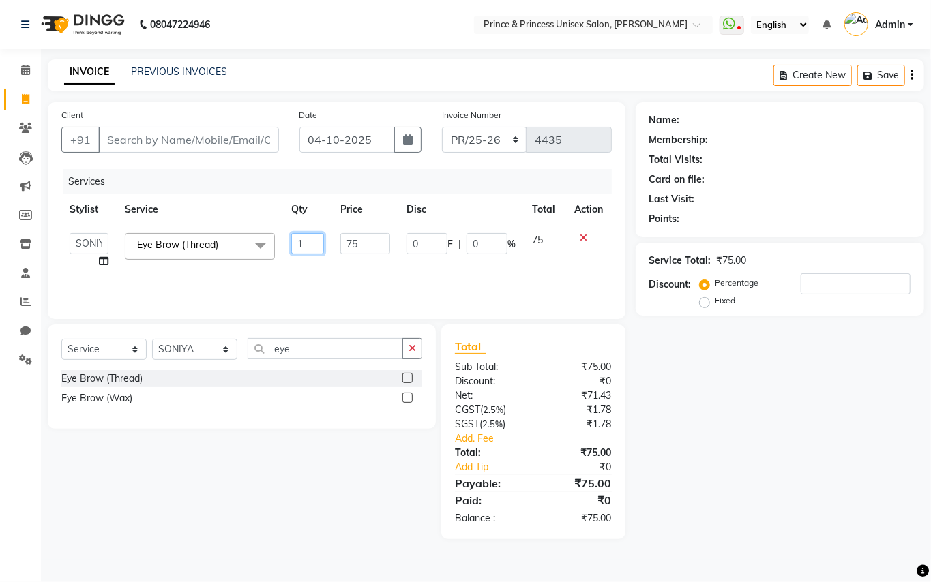
click at [306, 250] on input "1" at bounding box center [307, 243] width 33 height 21
type input "2"
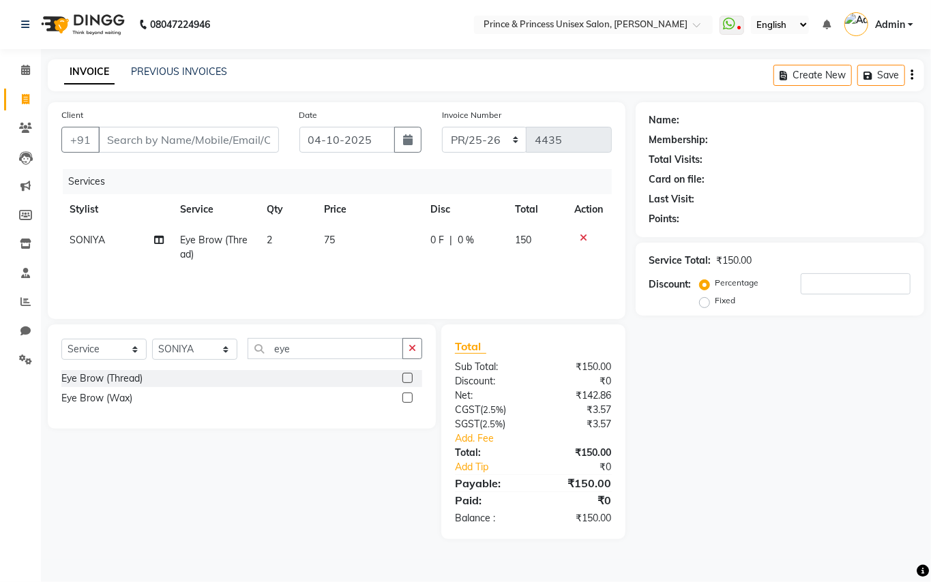
click at [334, 269] on td "75" at bounding box center [369, 247] width 107 height 45
select select "44027"
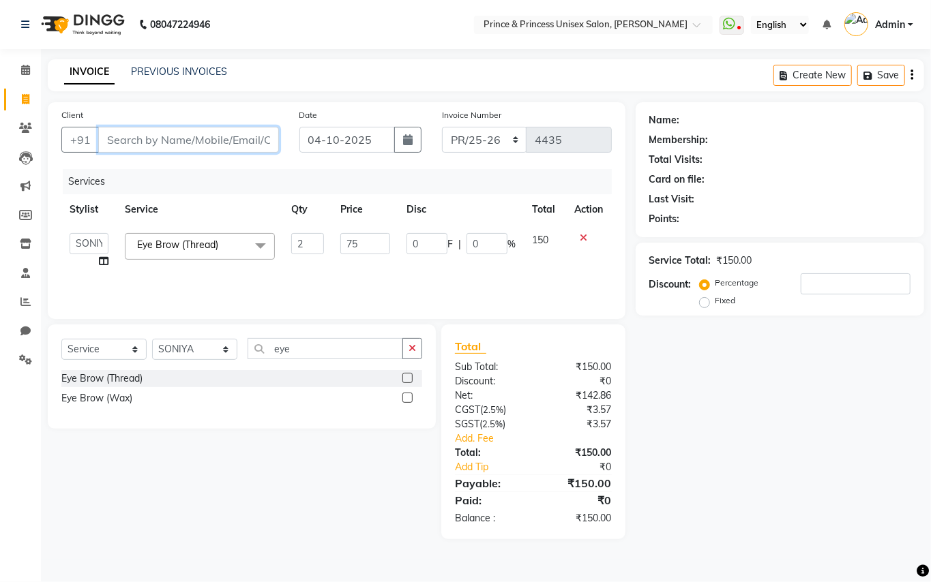
click at [228, 149] on input "Client" at bounding box center [188, 140] width 181 height 26
type input "9"
type input "0"
type input "9899449966"
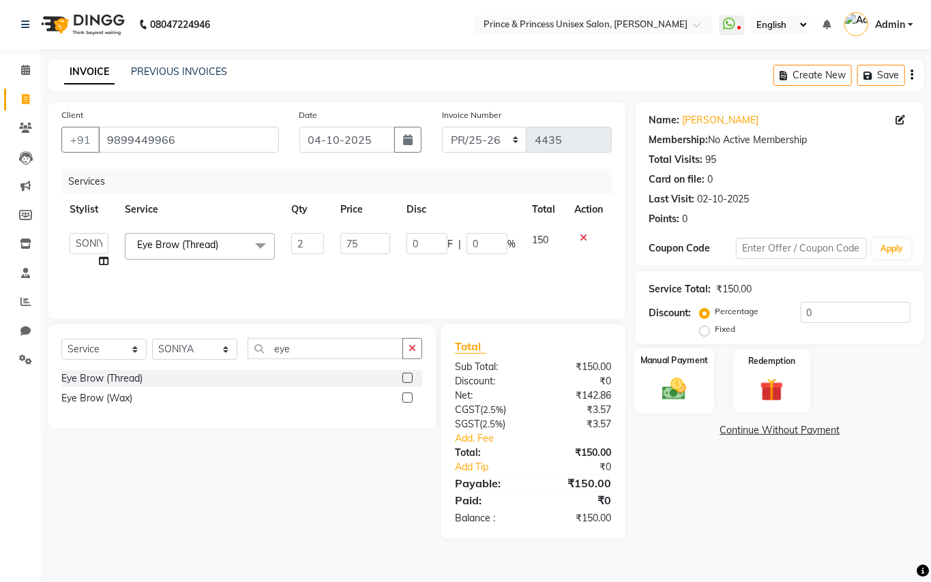
click at [676, 391] on img at bounding box center [674, 389] width 39 height 28
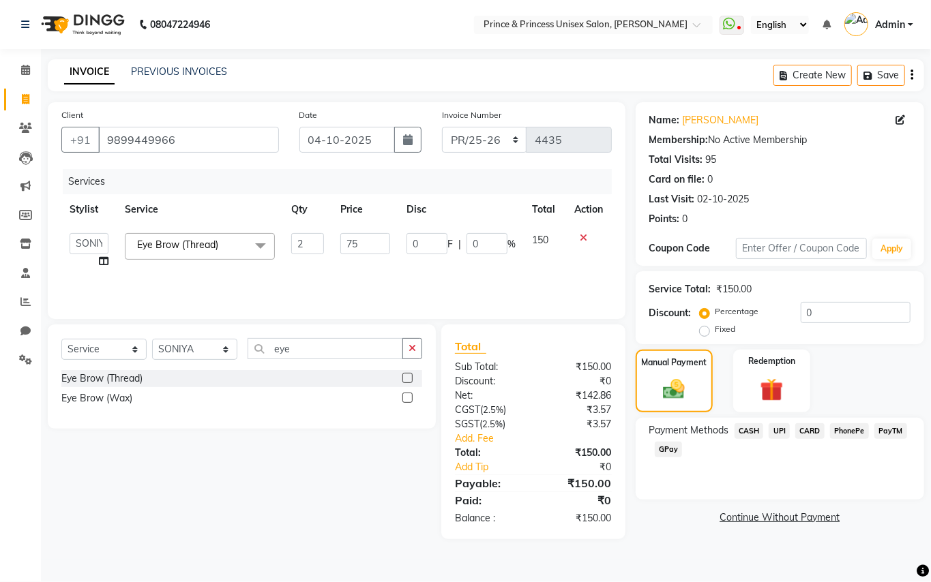
click at [756, 434] on span "CASH" at bounding box center [748, 431] width 29 height 16
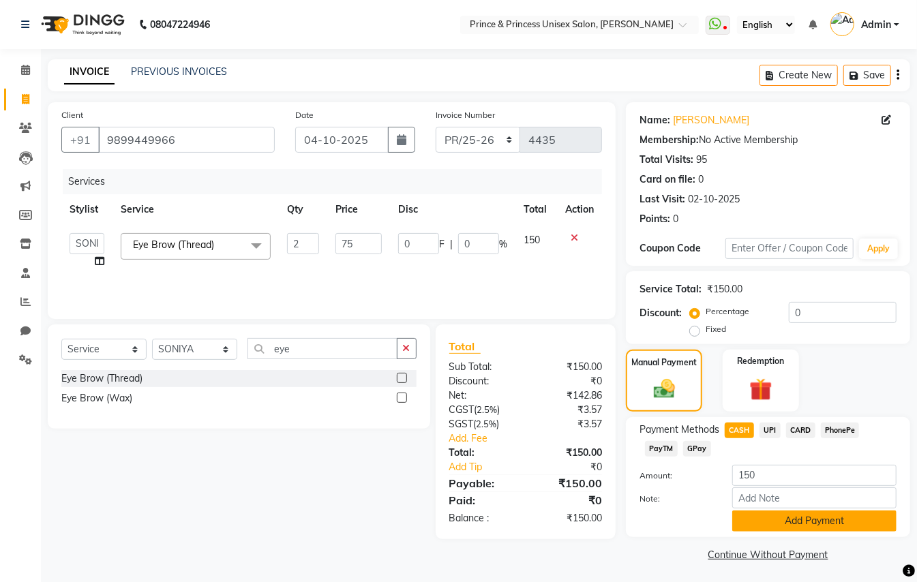
click at [798, 525] on button "Add Payment" at bounding box center [814, 521] width 164 height 21
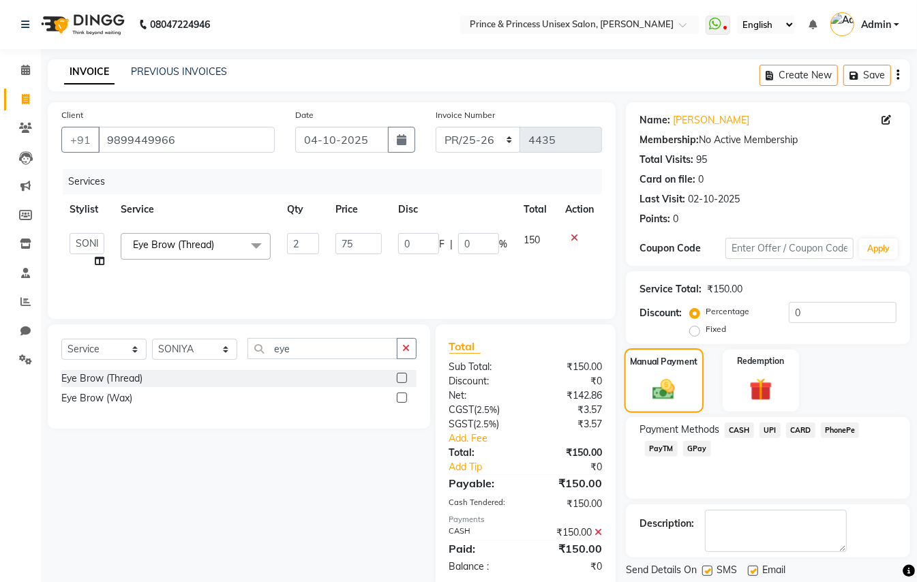
click at [659, 377] on img at bounding box center [664, 388] width 36 height 25
click at [743, 426] on span "CASH" at bounding box center [739, 431] width 29 height 16
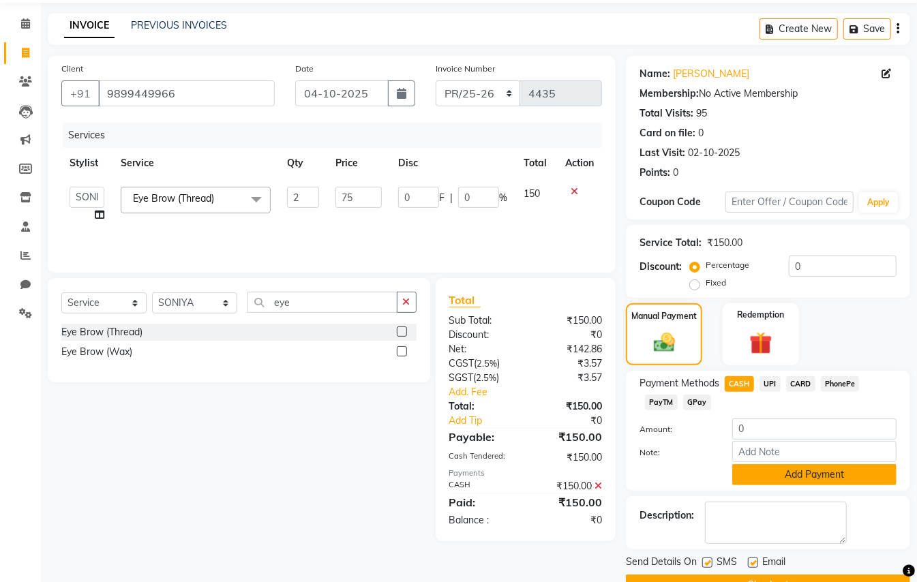
click at [833, 479] on button "Add Payment" at bounding box center [814, 474] width 164 height 21
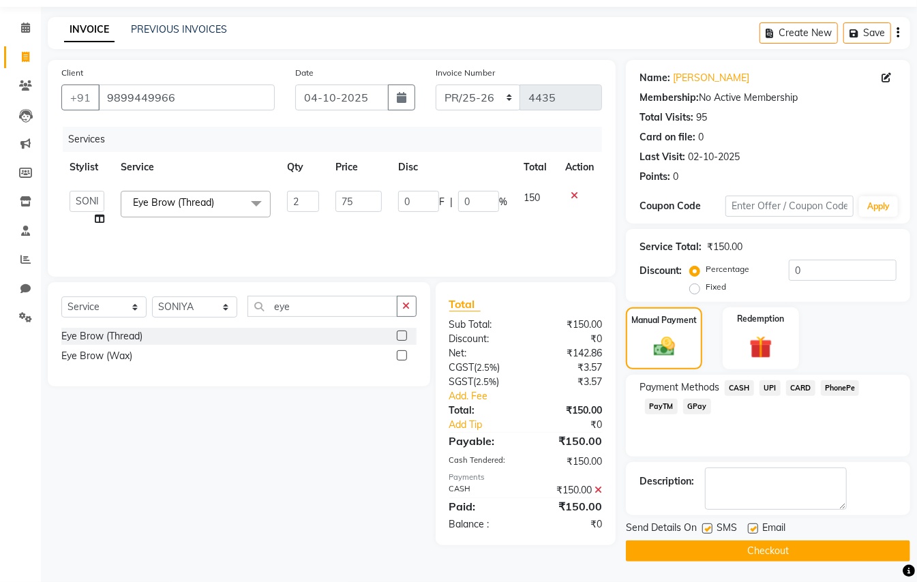
scroll to position [42, 0]
click at [832, 544] on button "Checkout" at bounding box center [768, 551] width 284 height 21
